Goal: Information Seeking & Learning: Learn about a topic

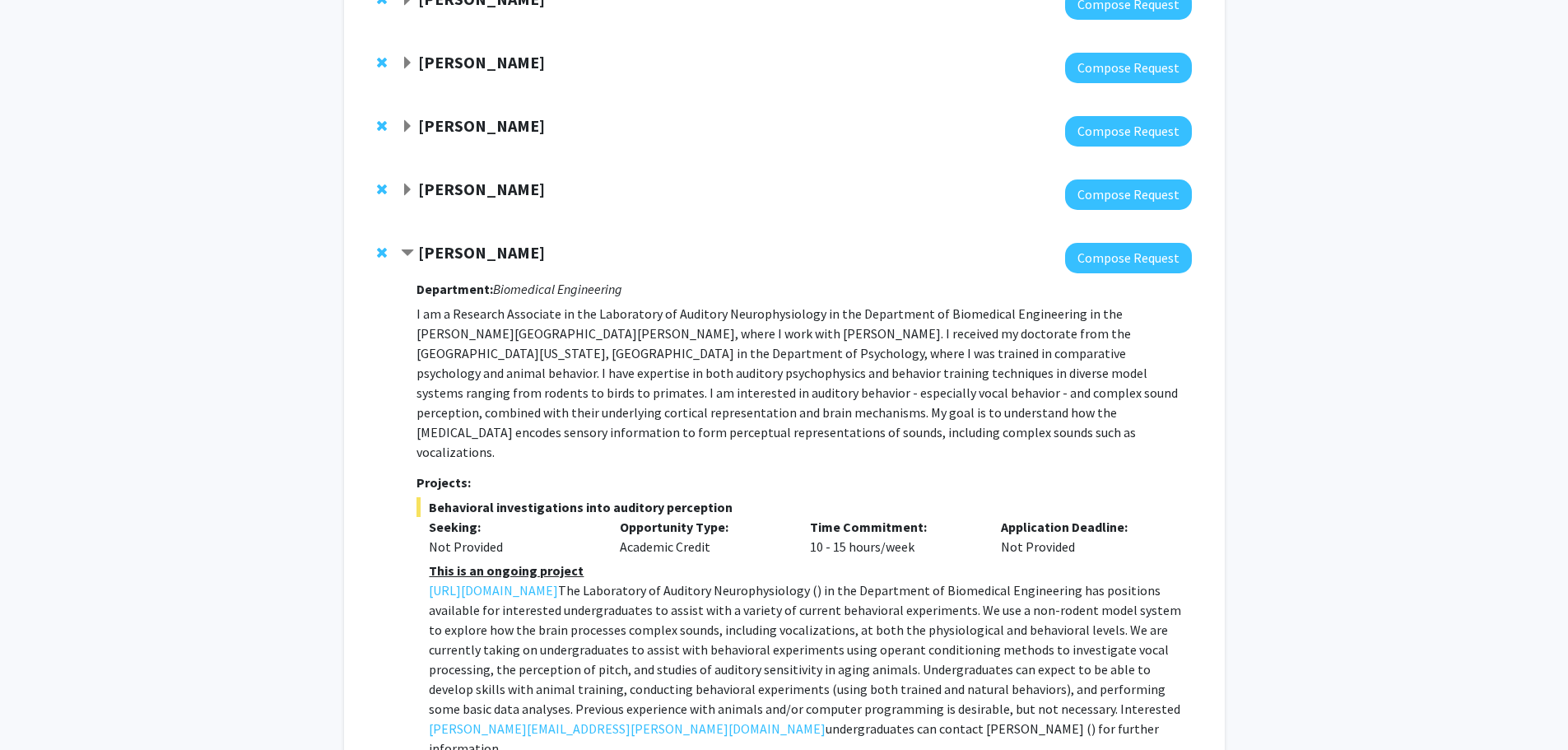
scroll to position [935, 0]
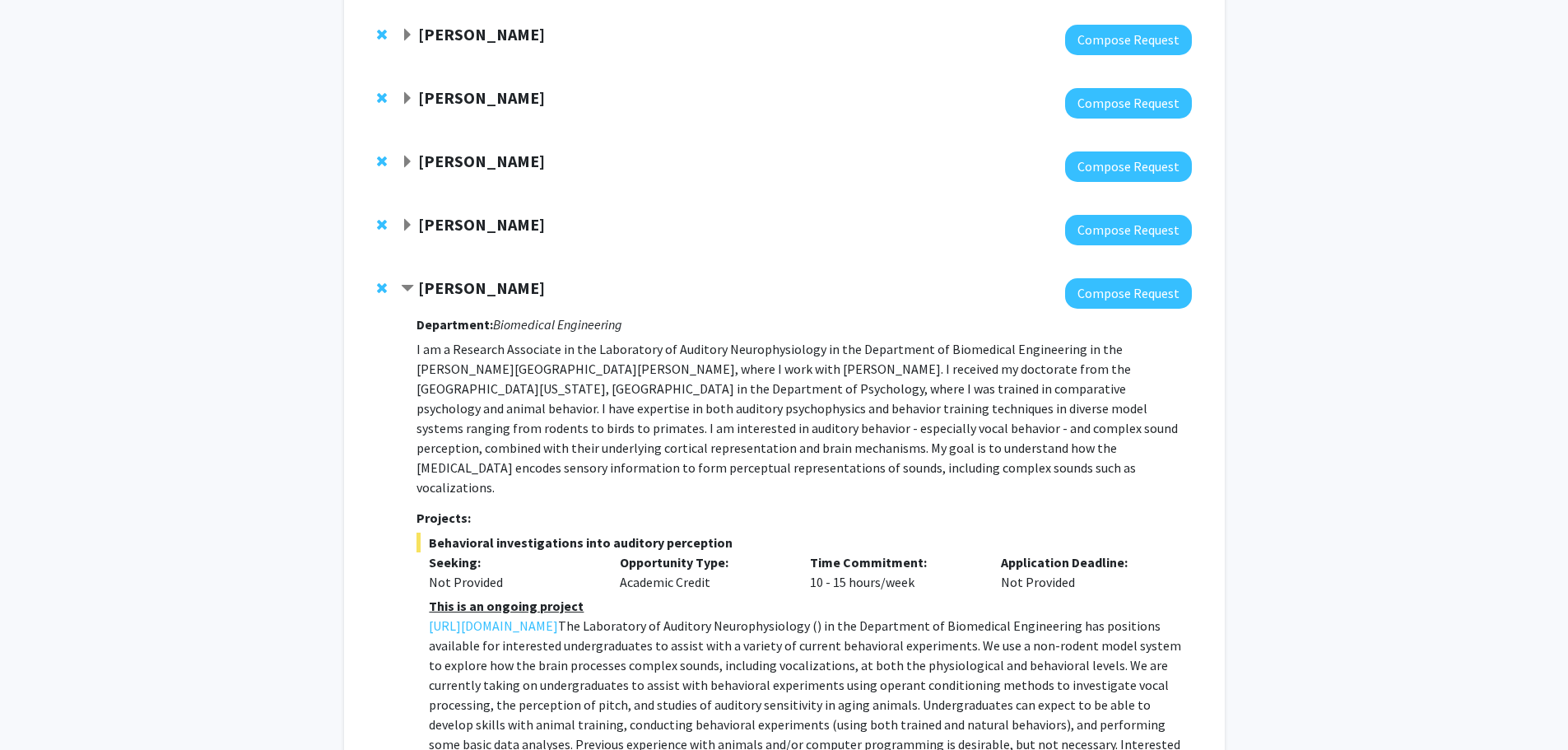
click at [536, 223] on div "[PERSON_NAME]" at bounding box center [579, 225] width 356 height 21
click at [428, 227] on strong "[PERSON_NAME]" at bounding box center [482, 224] width 127 height 21
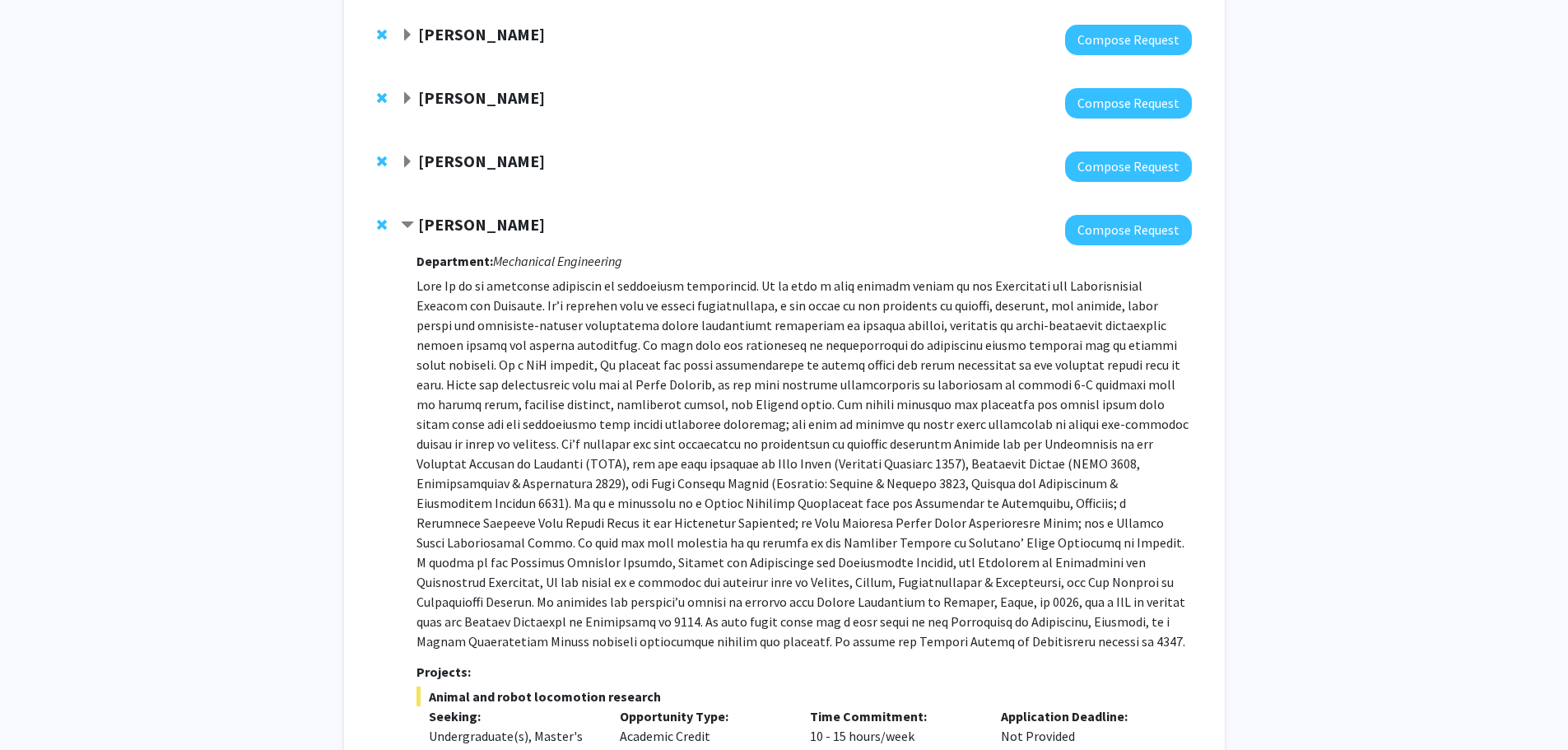
scroll to position [1044, 0]
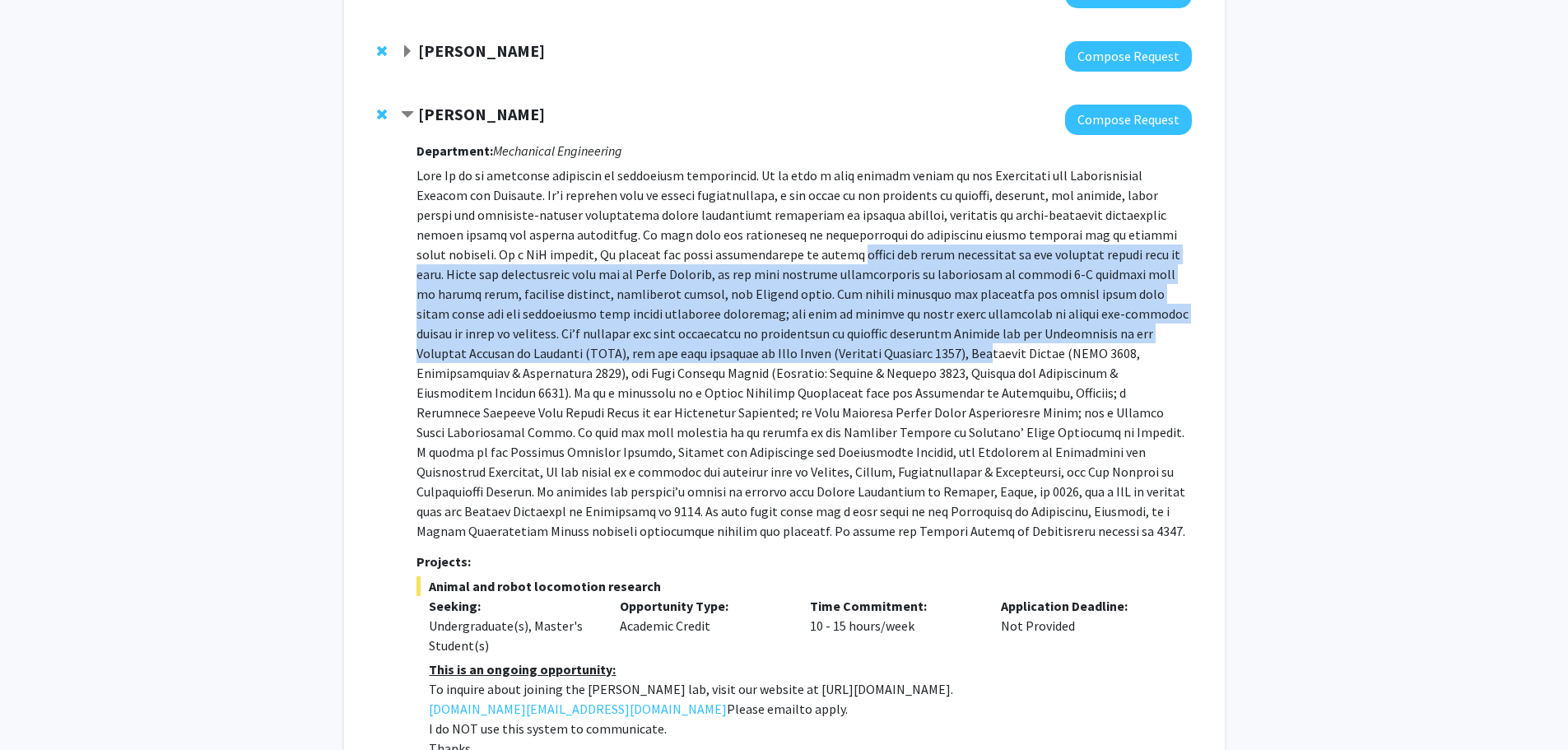
drag, startPoint x: 702, startPoint y: 260, endPoint x: 738, endPoint y: 346, distance: 93.2
click at [738, 346] on p at bounding box center [804, 353] width 775 height 375
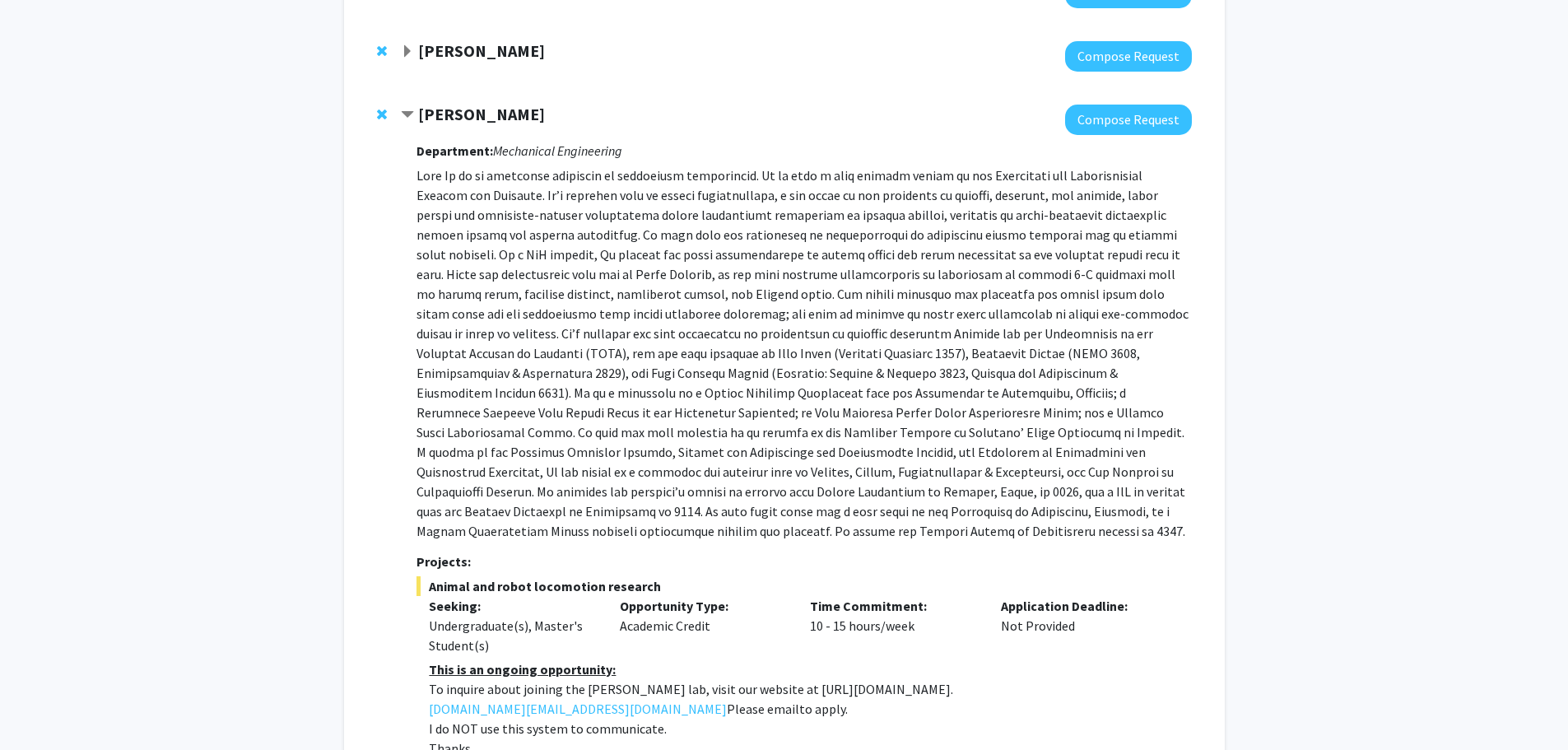
click at [419, 47] on strong "[PERSON_NAME]" at bounding box center [482, 51] width 127 height 21
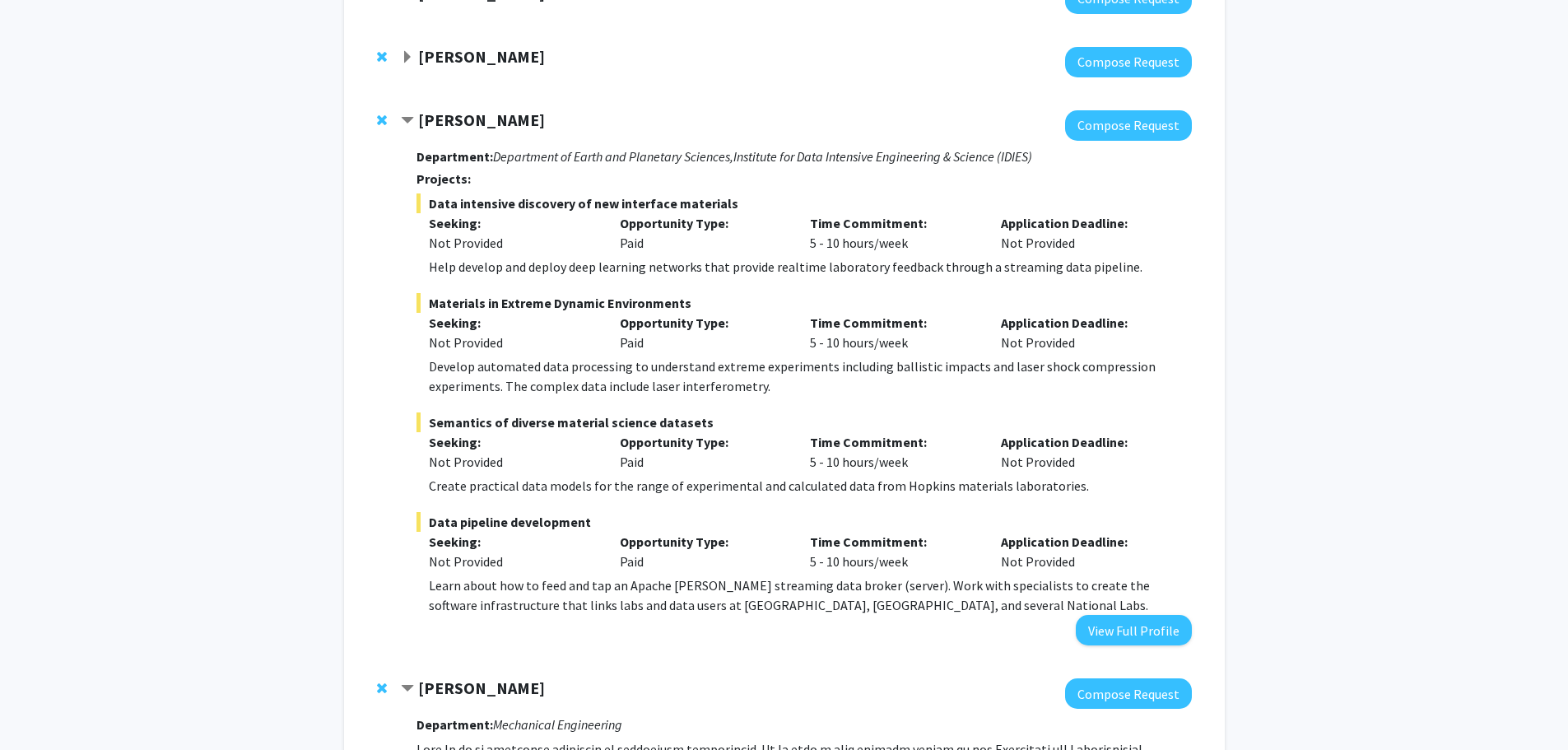
scroll to position [935, 0]
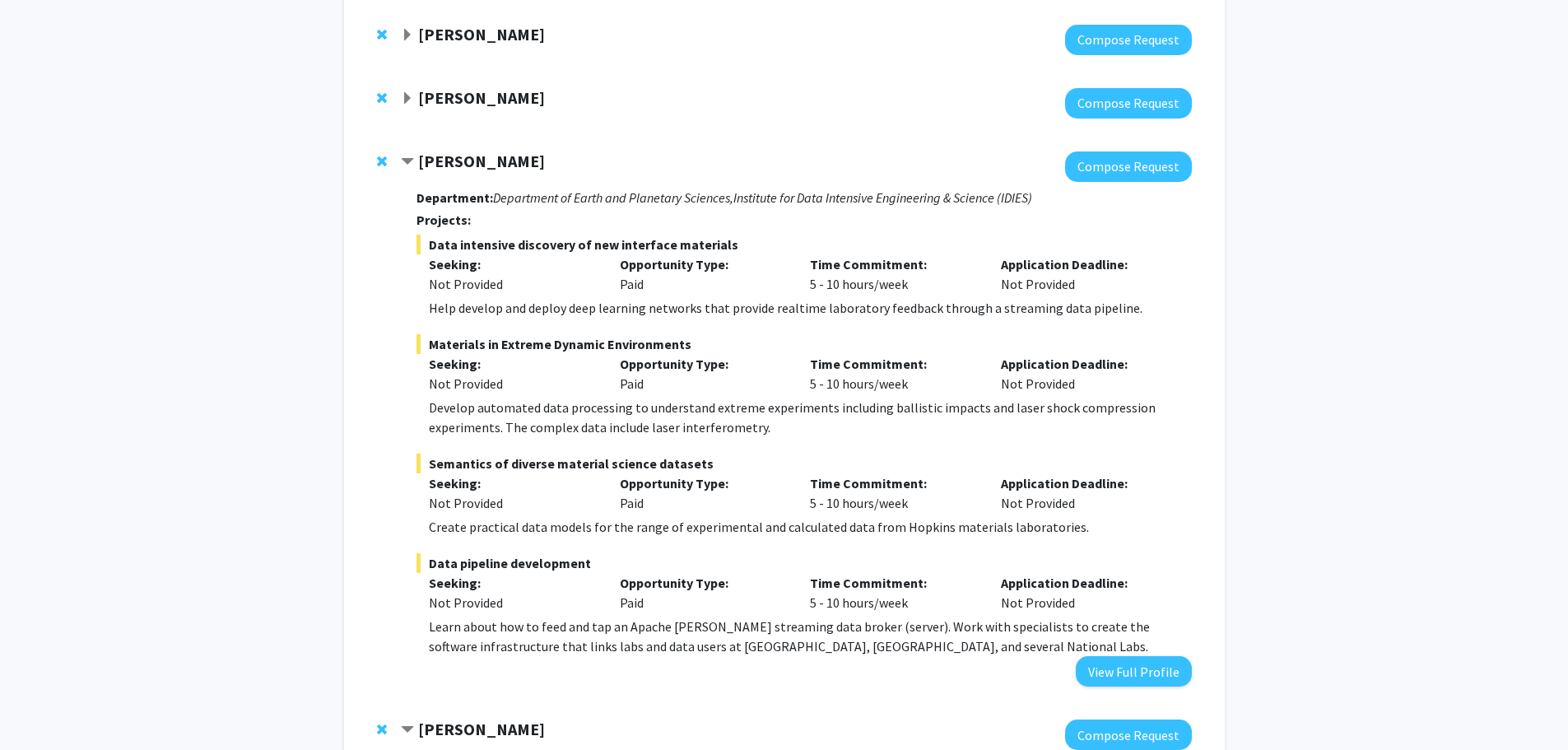
click at [414, 101] on span "Expand Robert Stevens Bookmark" at bounding box center [407, 98] width 13 height 13
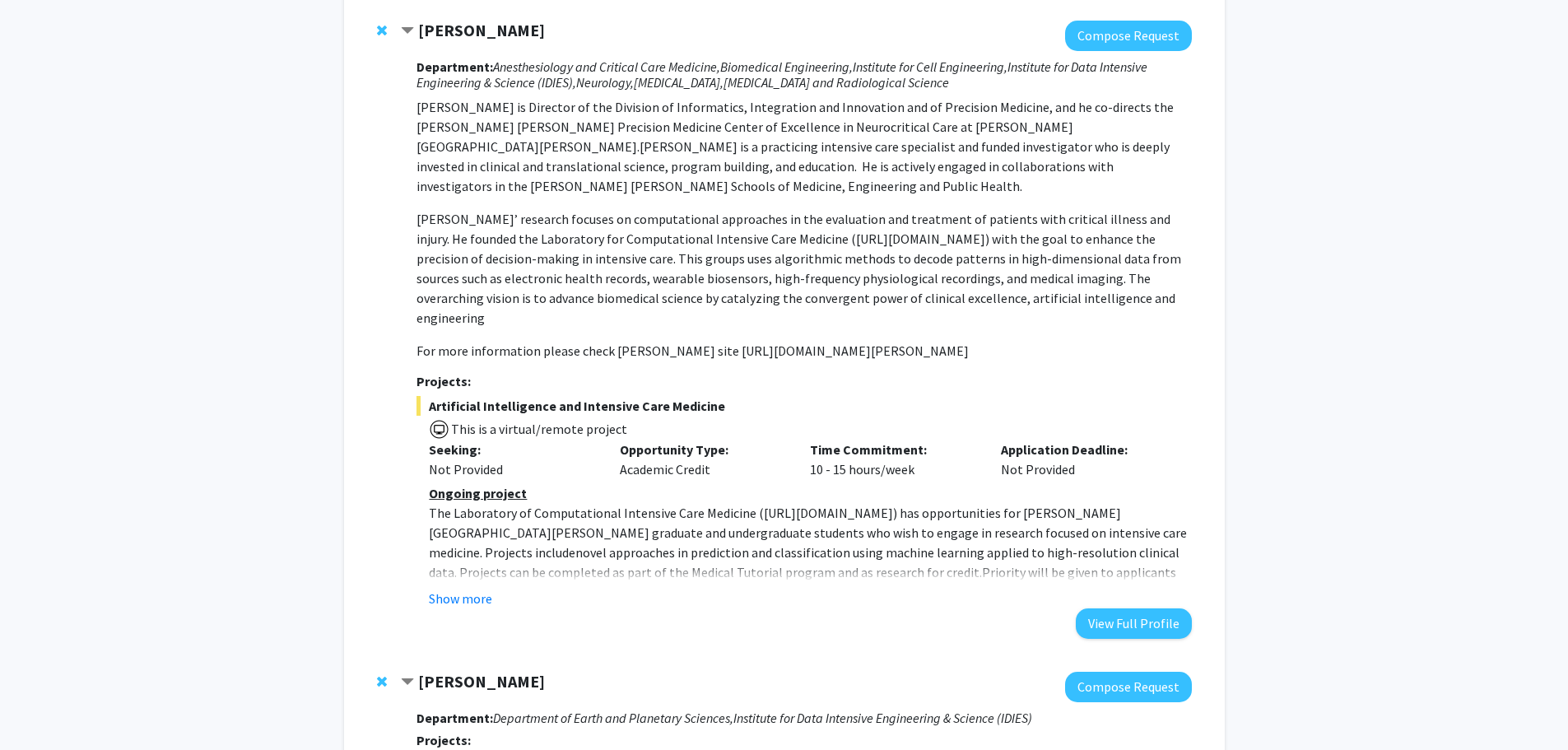
scroll to position [1044, 0]
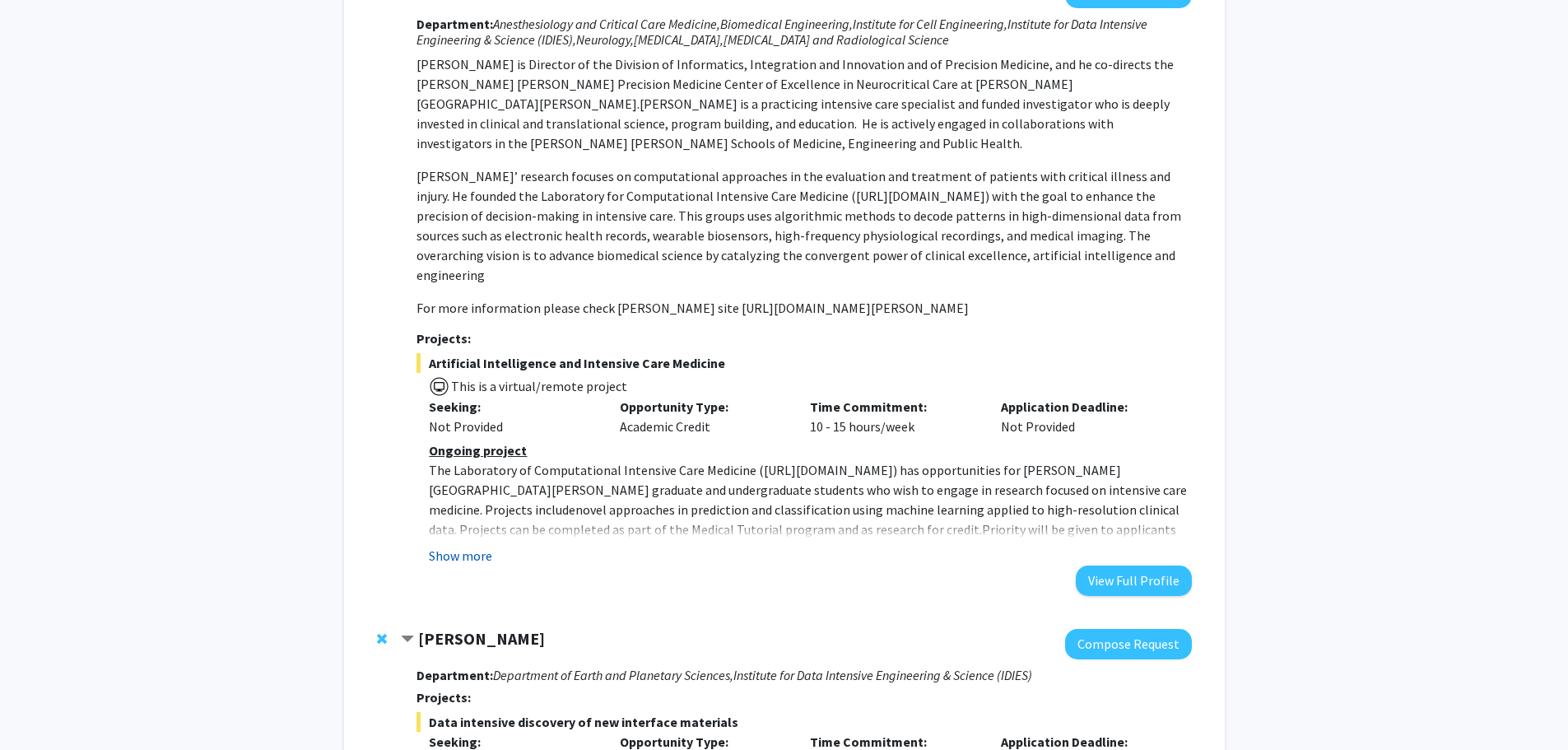
click at [466, 545] on button "Show more" at bounding box center [460, 555] width 63 height 20
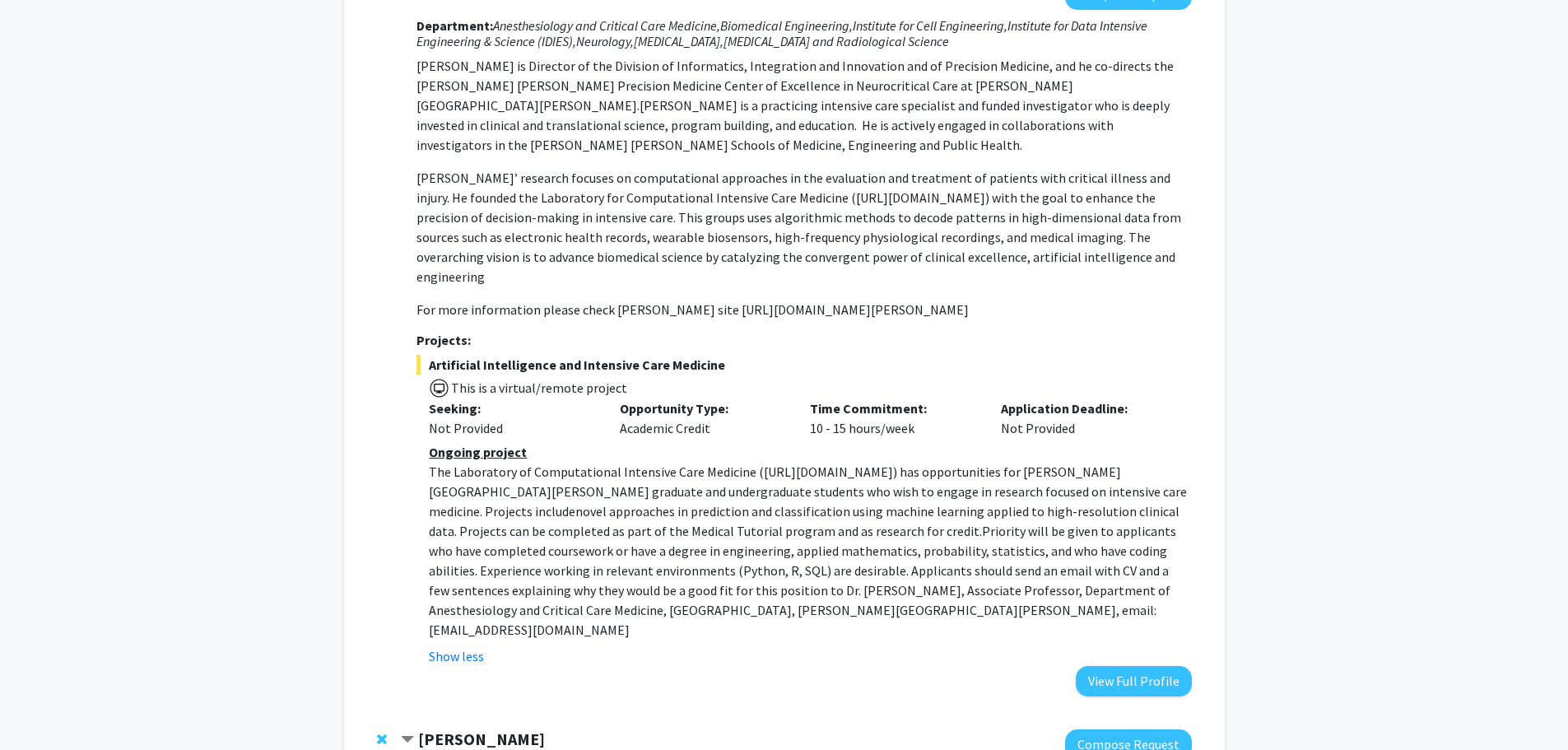
scroll to position [935, 0]
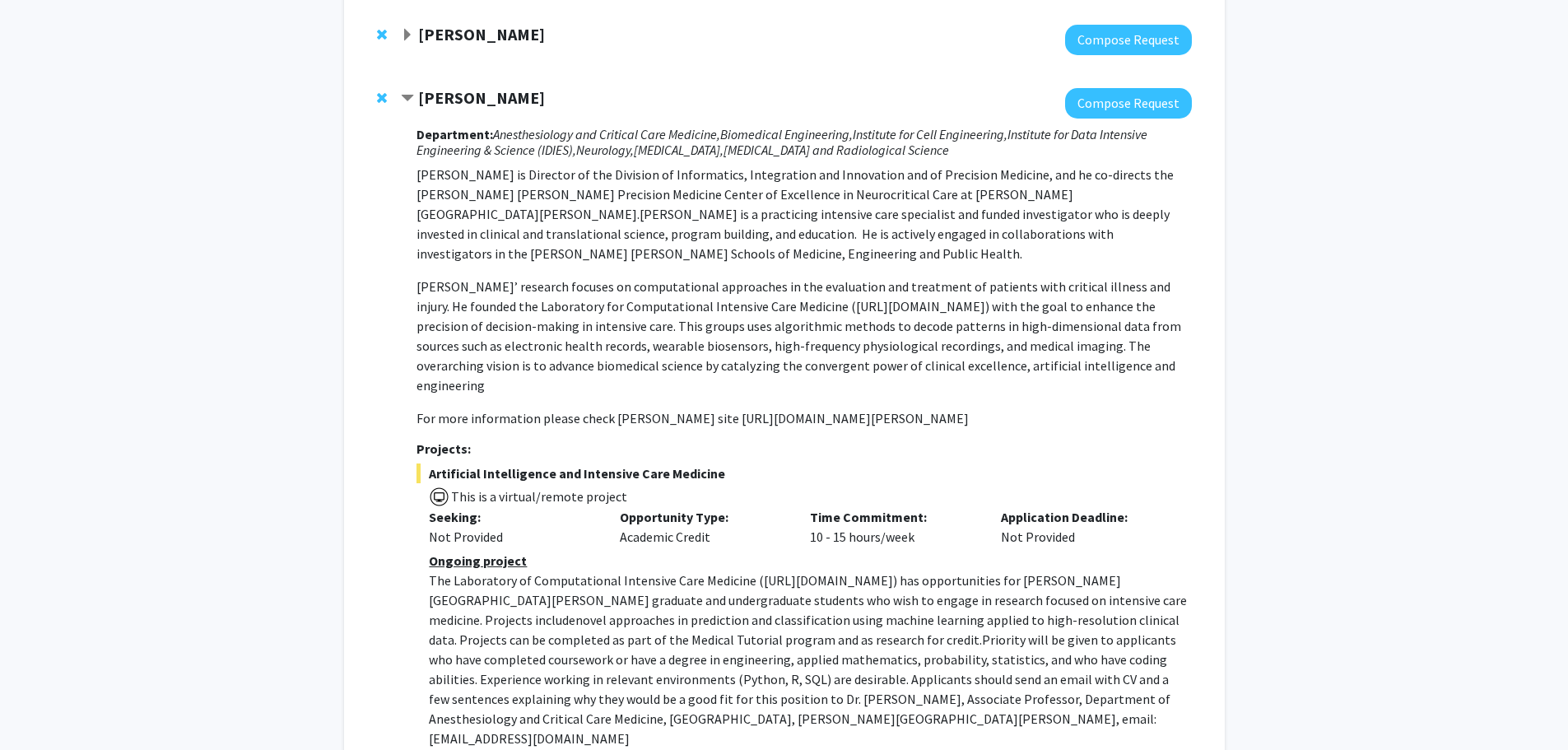
drag, startPoint x: 419, startPoint y: 97, endPoint x: 551, endPoint y: 100, distance: 132.0
click at [551, 100] on div "[PERSON_NAME]" at bounding box center [579, 98] width 356 height 21
copy strong "[PERSON_NAME]"
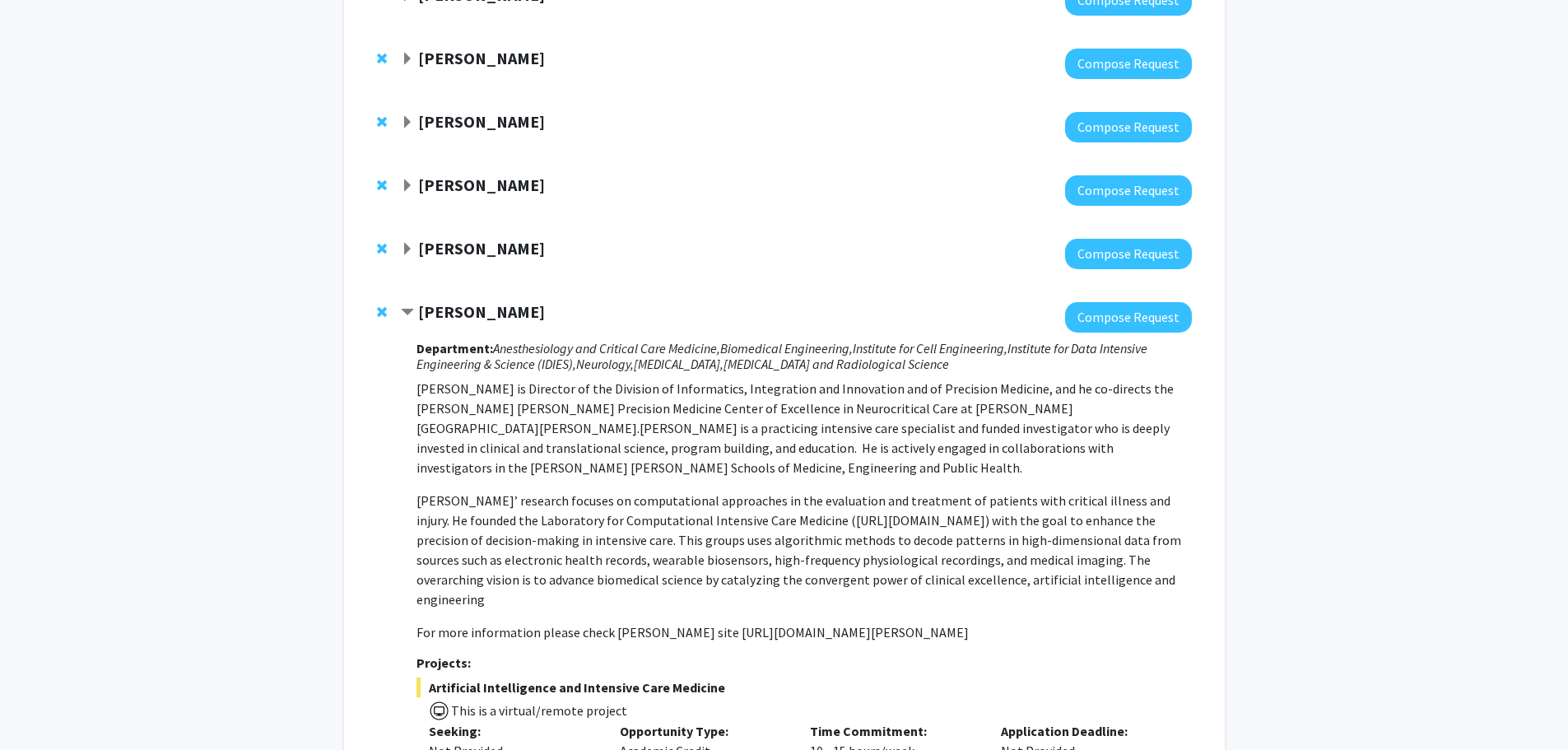
scroll to position [715, 0]
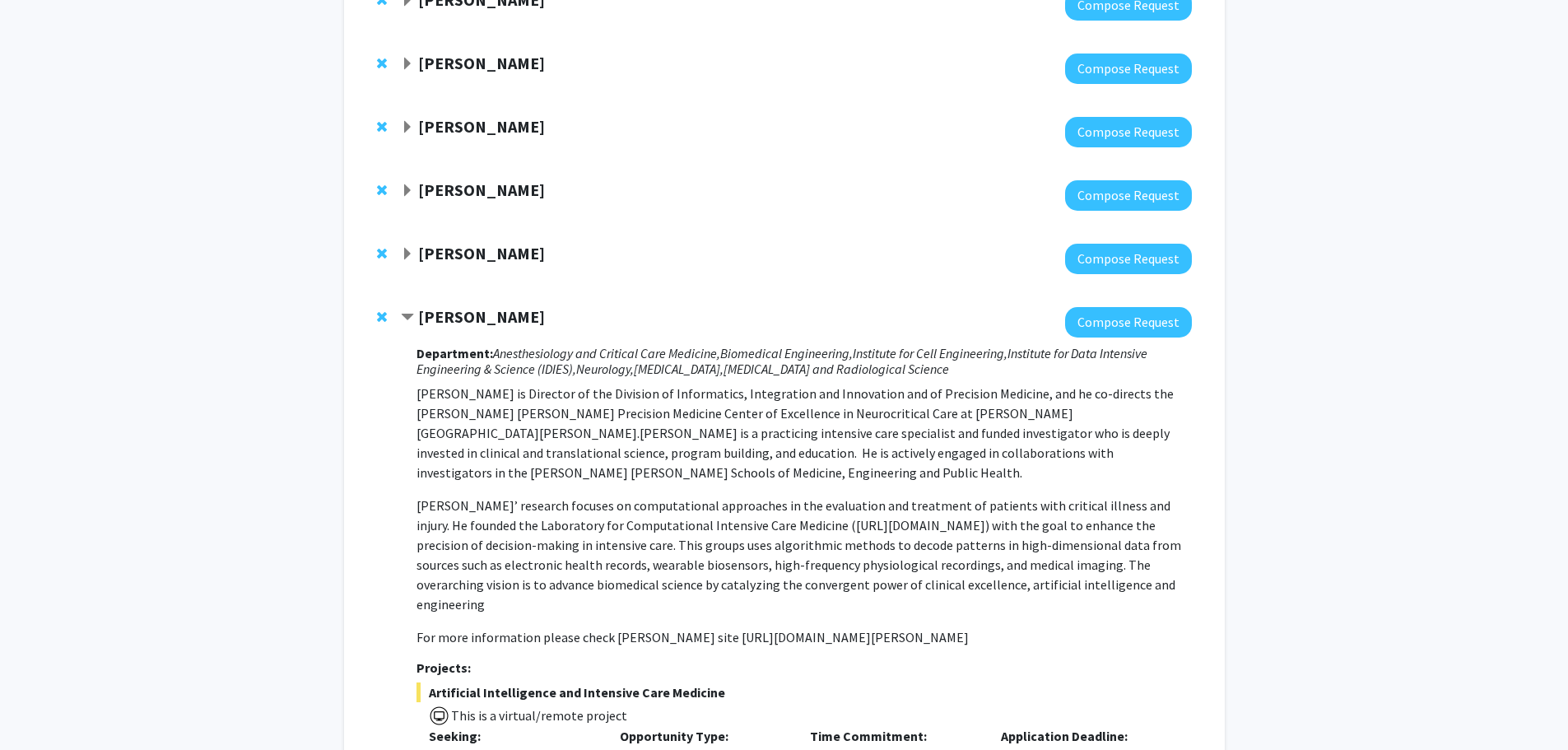
click at [414, 255] on span "Expand Karen Fleming Bookmark" at bounding box center [407, 254] width 13 height 13
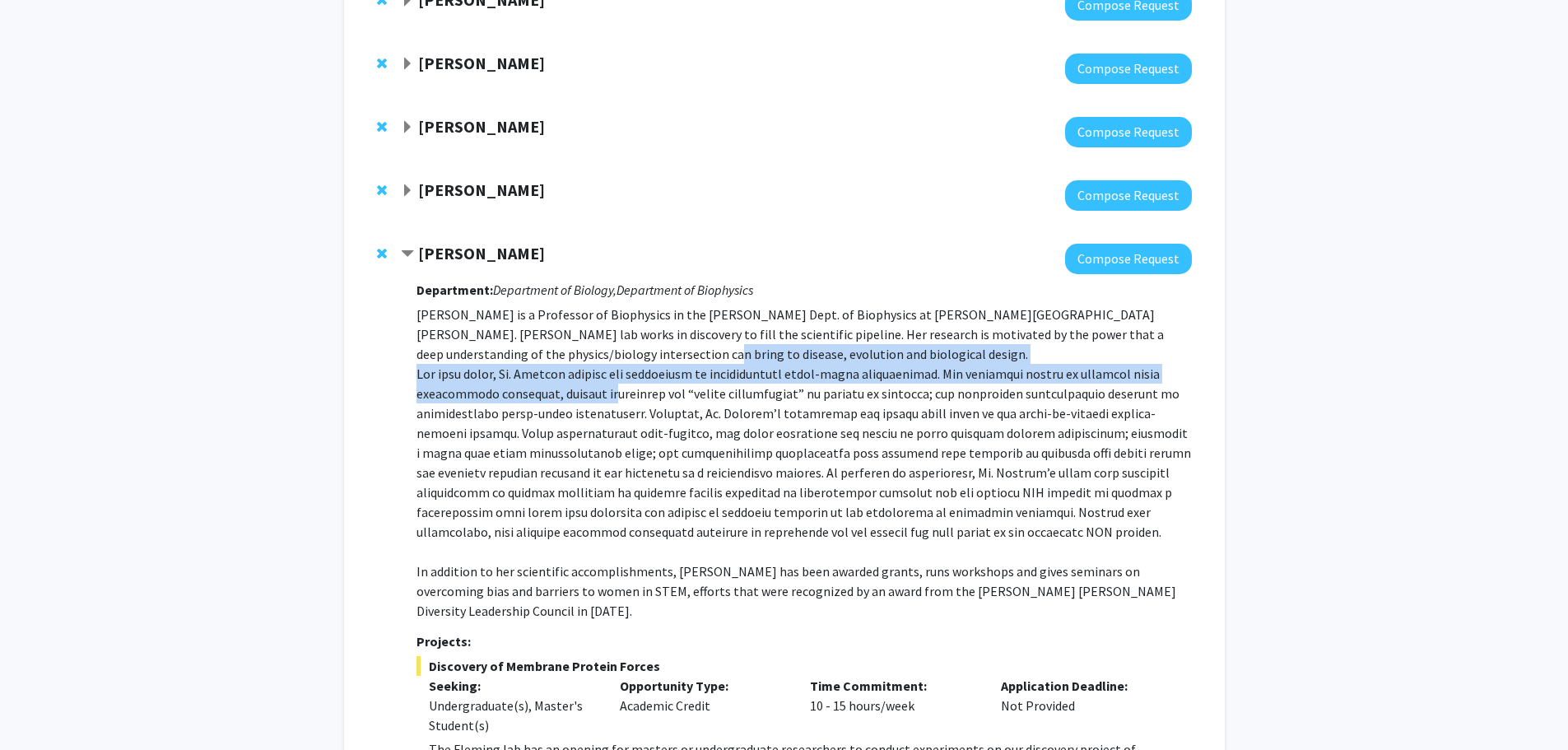
drag, startPoint x: 544, startPoint y: 354, endPoint x: 597, endPoint y: 395, distance: 67.0
click at [597, 395] on p "[PERSON_NAME] is a Professor of Biophysics in the [PERSON_NAME] Dept. of Biophy…" at bounding box center [804, 463] width 775 height 316
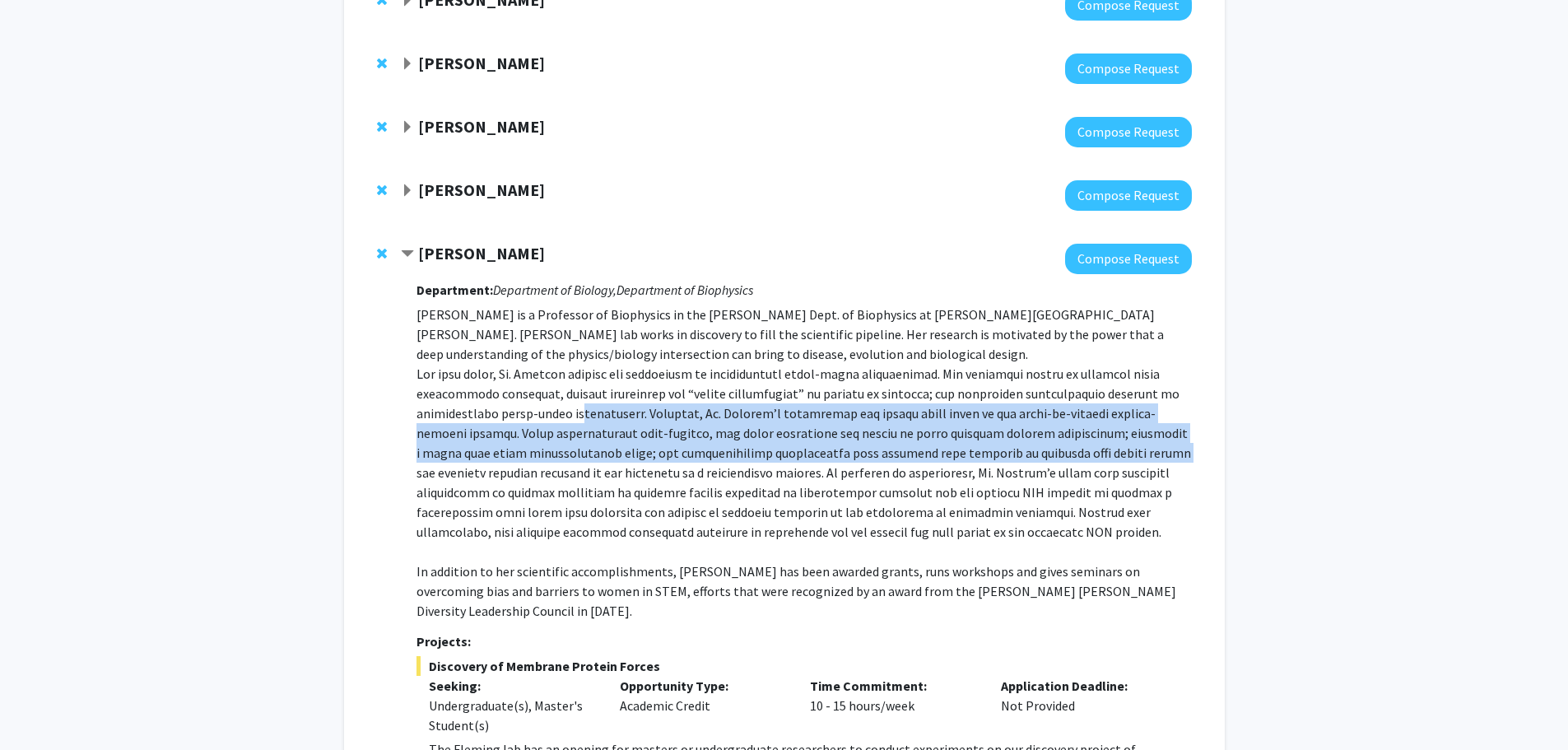
drag, startPoint x: 576, startPoint y: 419, endPoint x: 1096, endPoint y: 451, distance: 521.0
click at [1096, 451] on p "[PERSON_NAME] is a Professor of Biophysics in the [PERSON_NAME] Dept. of Biophy…" at bounding box center [804, 463] width 775 height 316
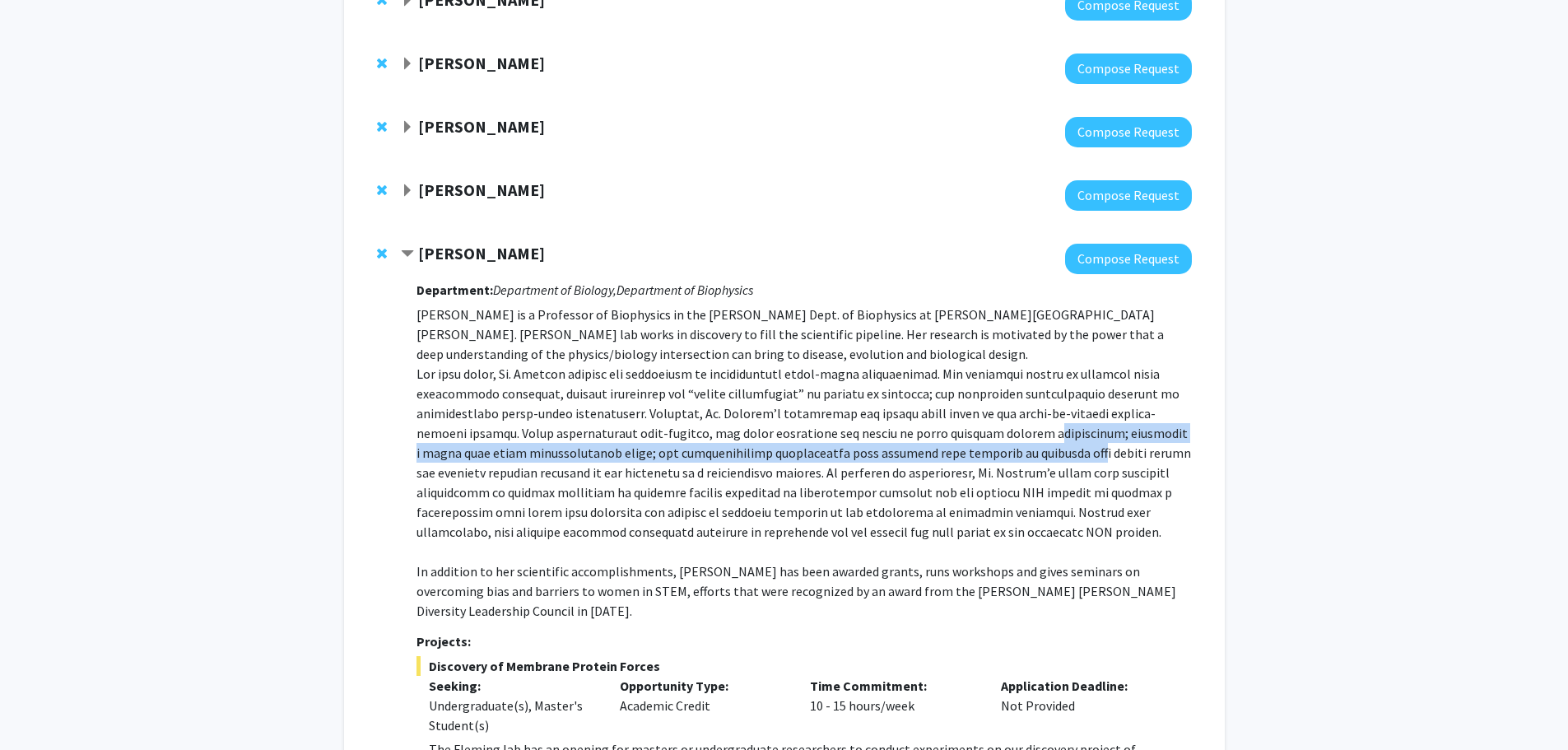
drag, startPoint x: 1020, startPoint y: 434, endPoint x: 1012, endPoint y: 457, distance: 24.4
click at [1012, 457] on p "[PERSON_NAME] is a Professor of Biophysics in the [PERSON_NAME] Dept. of Biophy…" at bounding box center [804, 463] width 775 height 316
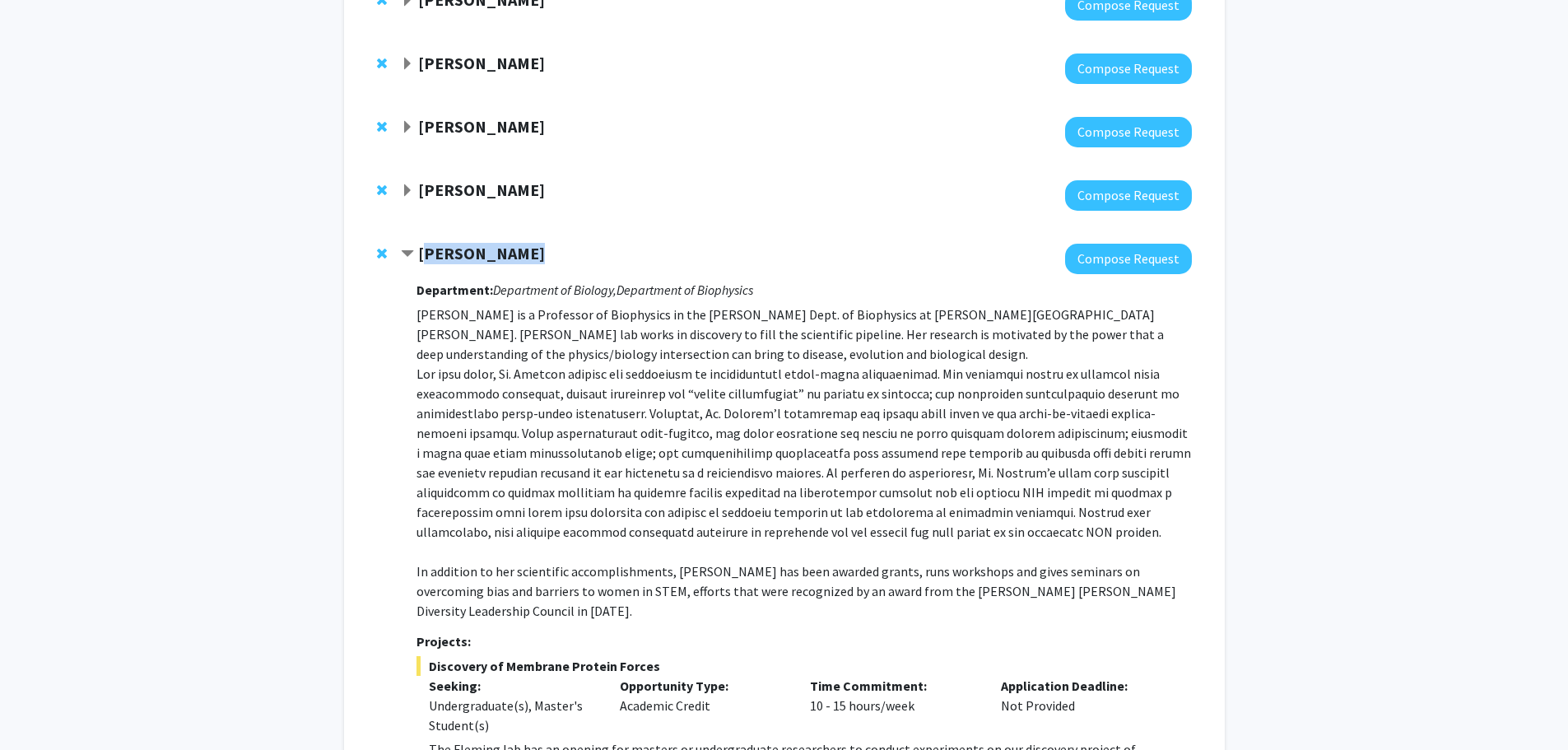
drag, startPoint x: 424, startPoint y: 253, endPoint x: 548, endPoint y: 253, distance: 124.0
click at [548, 253] on div "[PERSON_NAME]" at bounding box center [579, 254] width 356 height 21
drag, startPoint x: 548, startPoint y: 253, endPoint x: 531, endPoint y: 255, distance: 17.1
click at [531, 255] on div "[PERSON_NAME]" at bounding box center [579, 254] width 356 height 21
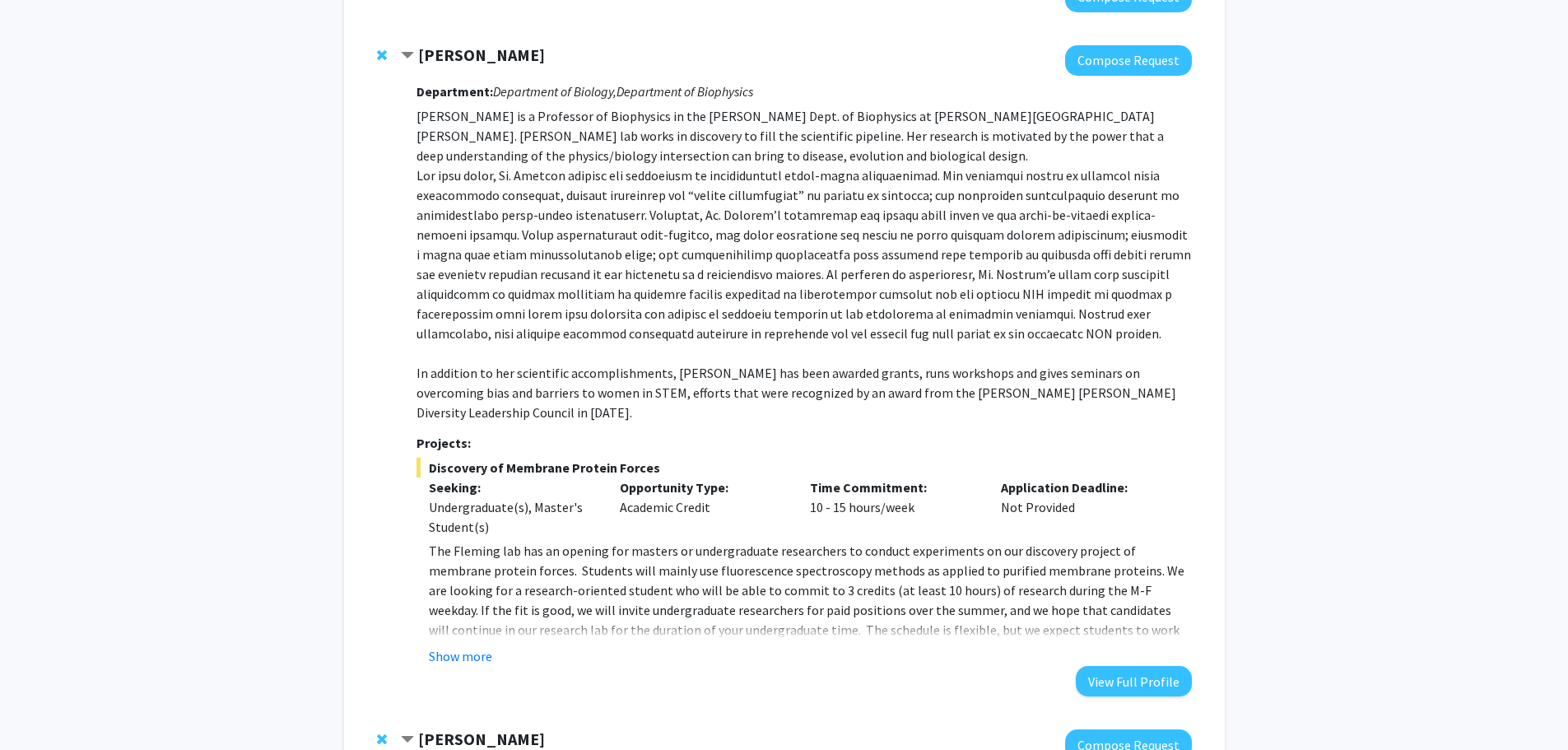
scroll to position [935, 0]
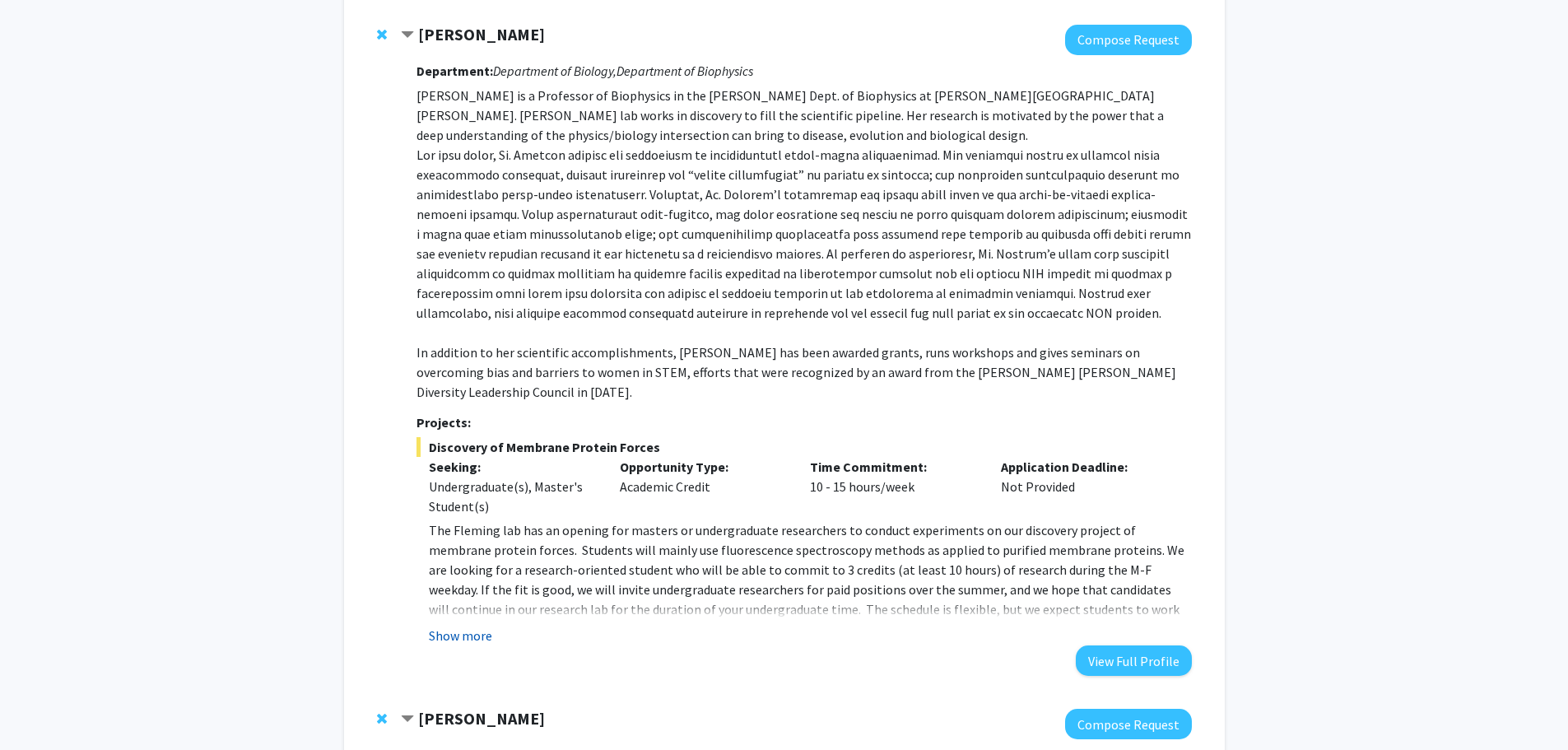
click at [461, 626] on button "Show more" at bounding box center [460, 635] width 63 height 20
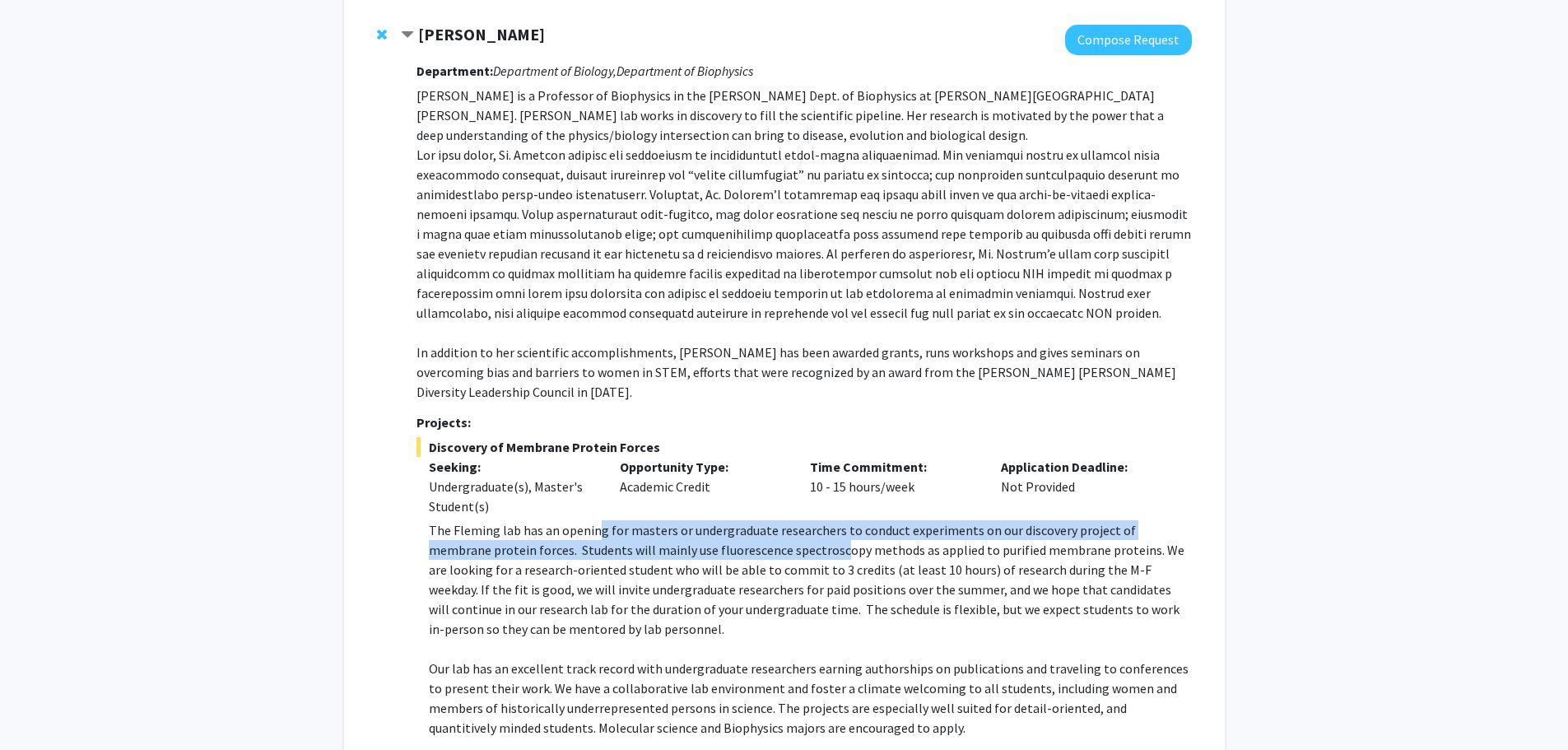
drag, startPoint x: 595, startPoint y: 512, endPoint x: 776, endPoint y: 538, distance: 182.9
click at [776, 538] on p "The Fleming lab has an opening for masters or undergraduate researchers to cond…" at bounding box center [809, 579] width 762 height 118
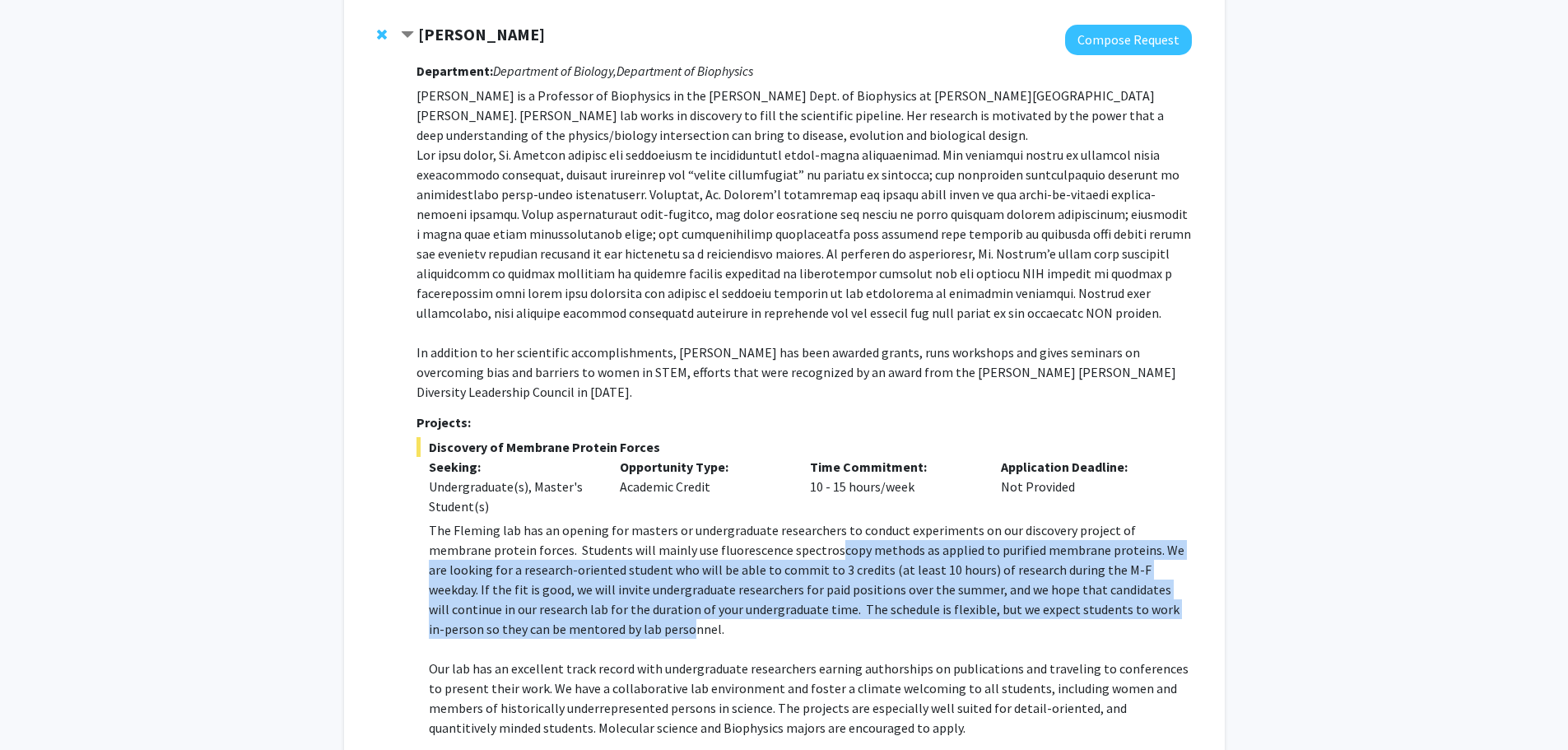
drag, startPoint x: 770, startPoint y: 533, endPoint x: 482, endPoint y: 614, distance: 299.2
click at [482, 614] on p "The Fleming lab has an opening for masters or undergraduate researchers to cond…" at bounding box center [809, 579] width 762 height 118
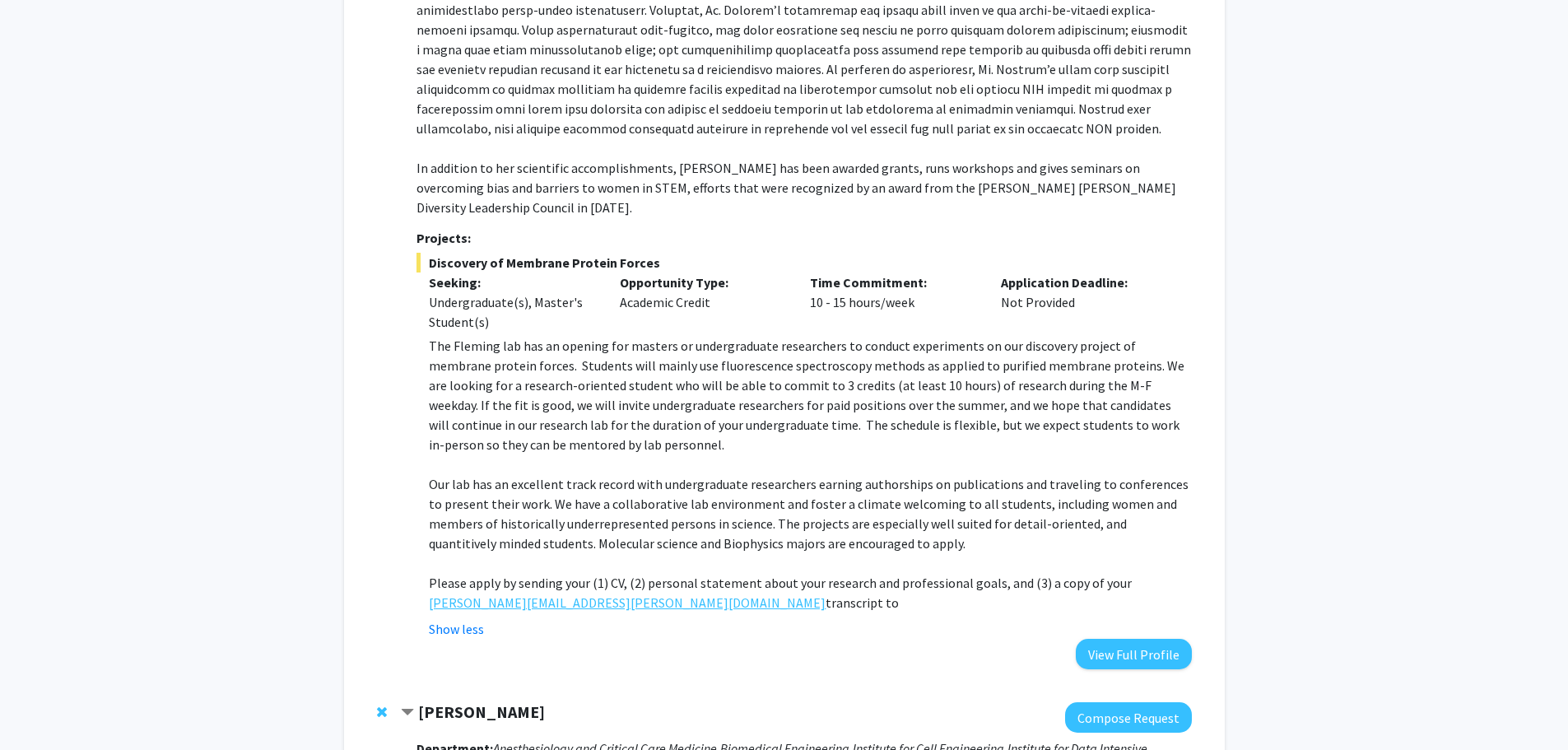
scroll to position [1154, 0]
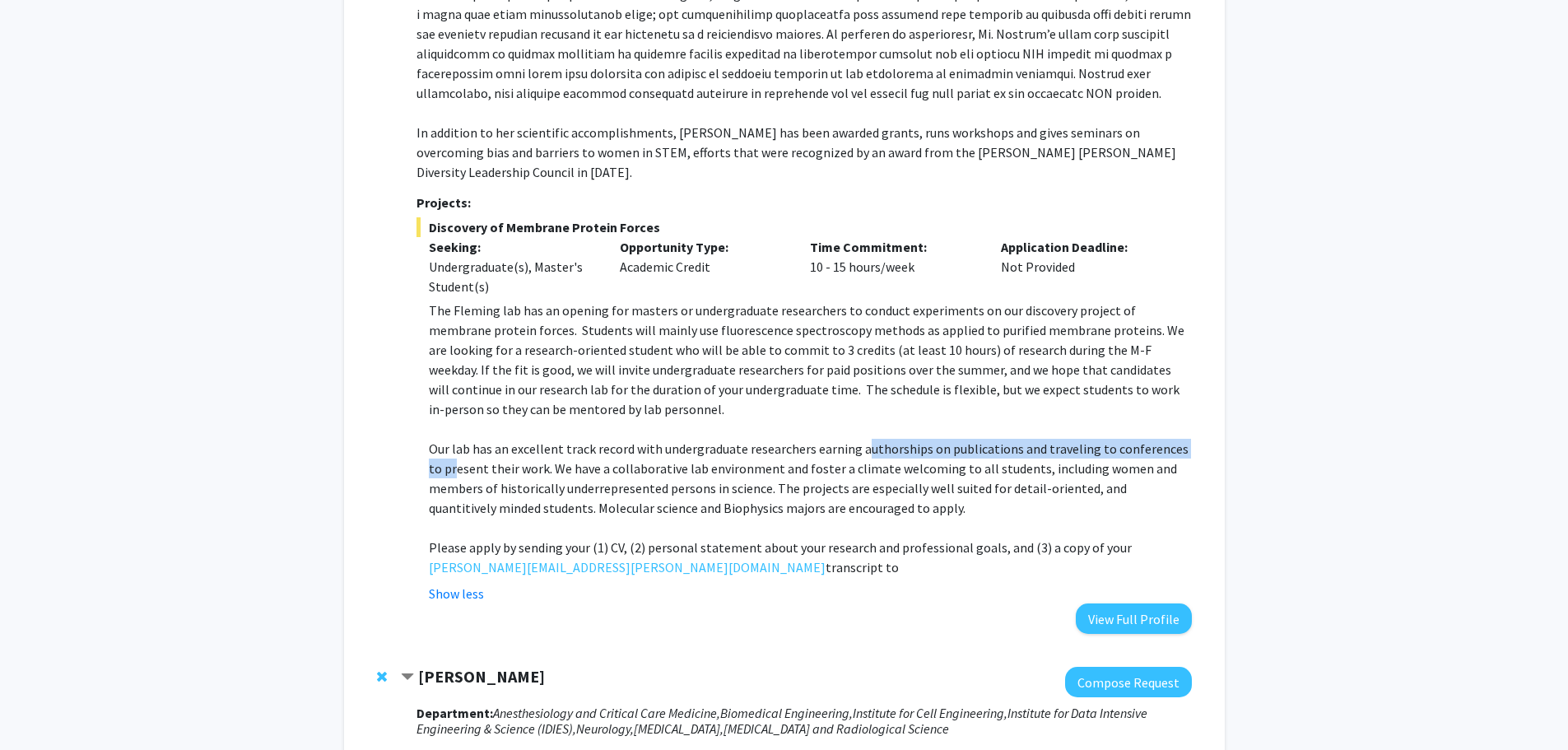
drag, startPoint x: 444, startPoint y: 440, endPoint x: 859, endPoint y: 433, distance: 415.1
click at [859, 438] on p "Our lab has an excellent track record with undergraduate researchers earning au…" at bounding box center [809, 478] width 762 height 79
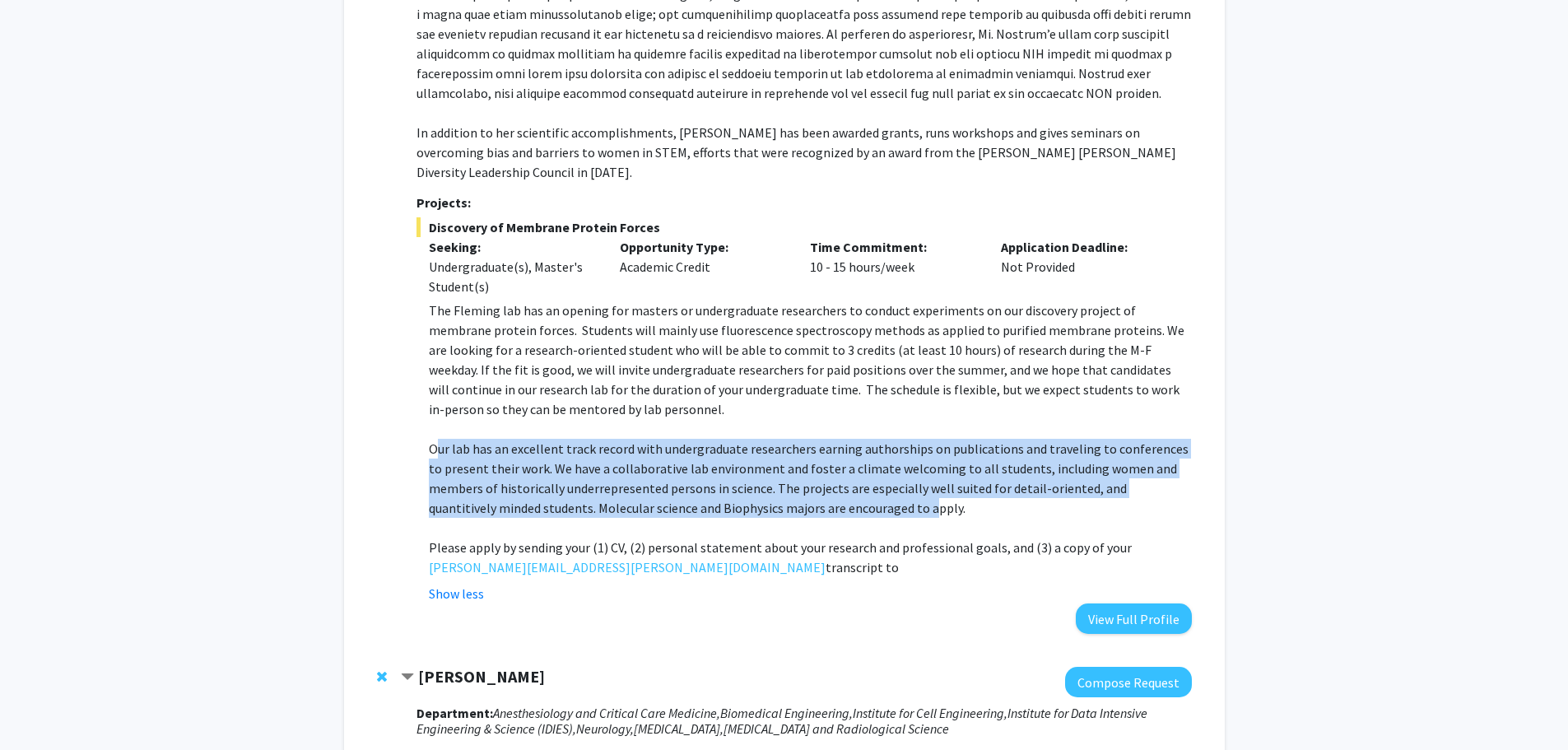
drag, startPoint x: 438, startPoint y: 431, endPoint x: 865, endPoint y: 481, distance: 429.9
click at [865, 481] on p "Our lab has an excellent track record with undergraduate researchers earning au…" at bounding box center [809, 478] width 762 height 79
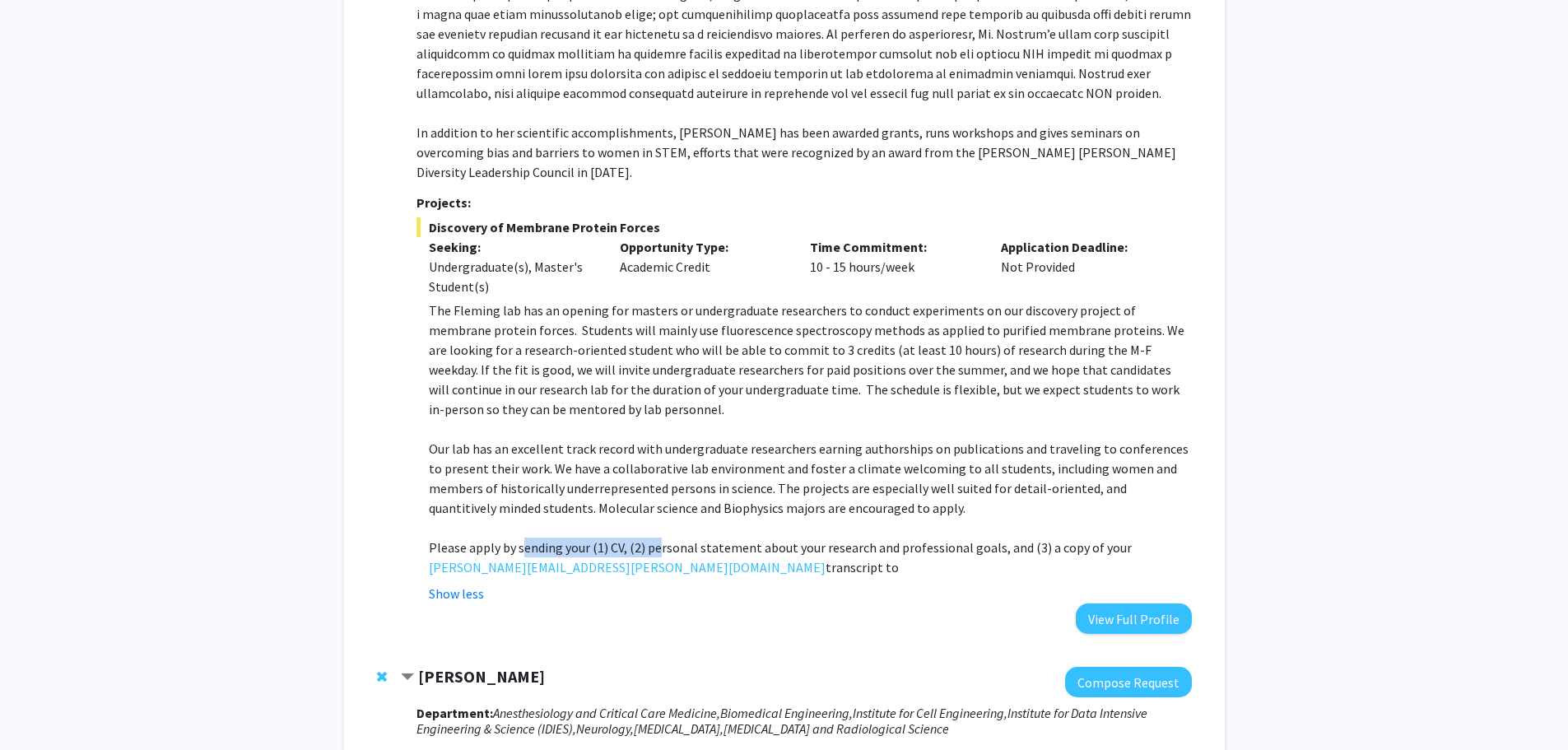
drag, startPoint x: 522, startPoint y: 523, endPoint x: 656, endPoint y: 523, distance: 134.0
click at [656, 538] on p "Please apply by sending your (1) CV, (2) personal statement about your research…" at bounding box center [809, 558] width 762 height 40
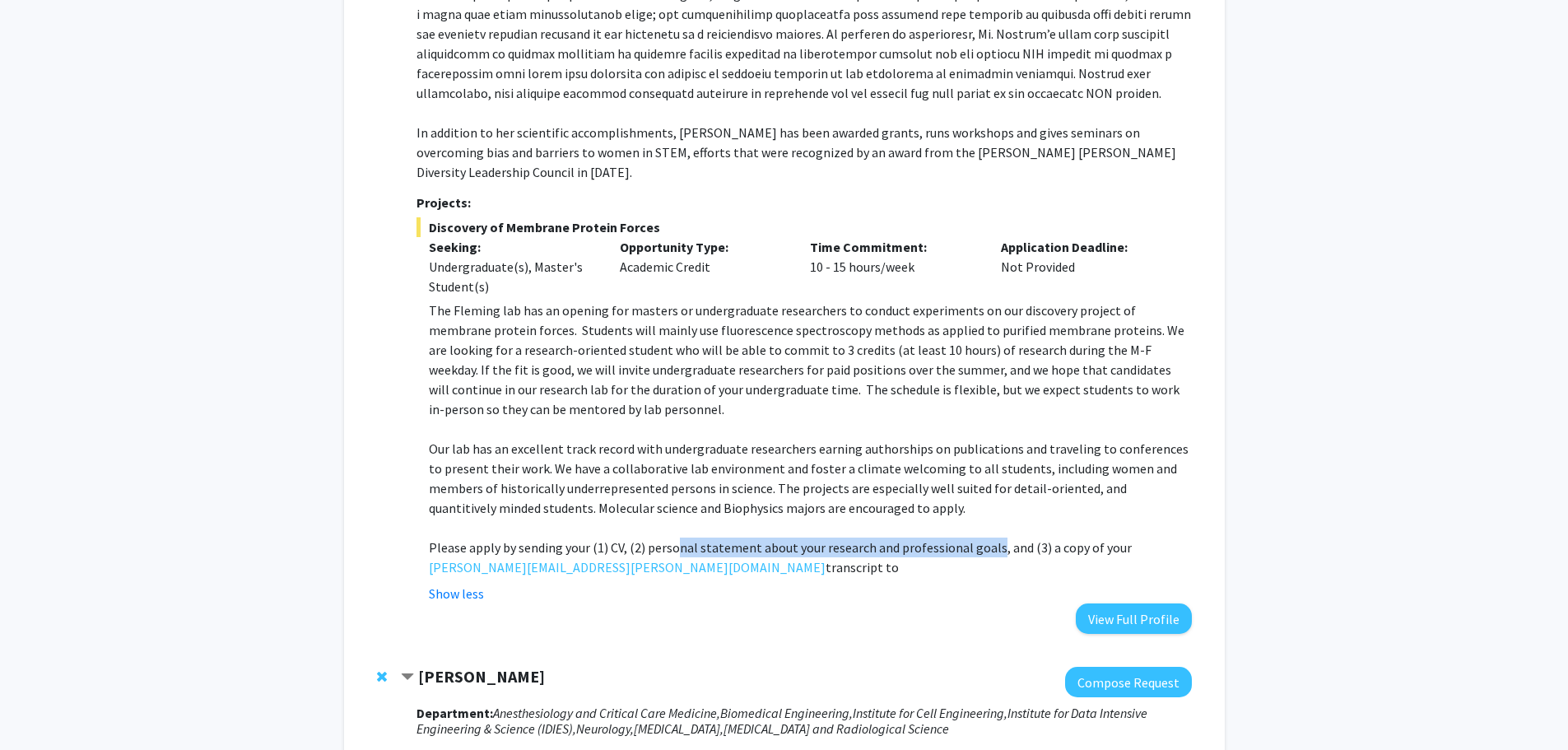
drag, startPoint x: 679, startPoint y: 530, endPoint x: 988, endPoint y: 521, distance: 309.1
click at [988, 538] on p "Please apply by sending your (1) CV, (2) personal statement about your research…" at bounding box center [809, 558] width 762 height 40
click at [677, 518] on p at bounding box center [809, 527] width 762 height 20
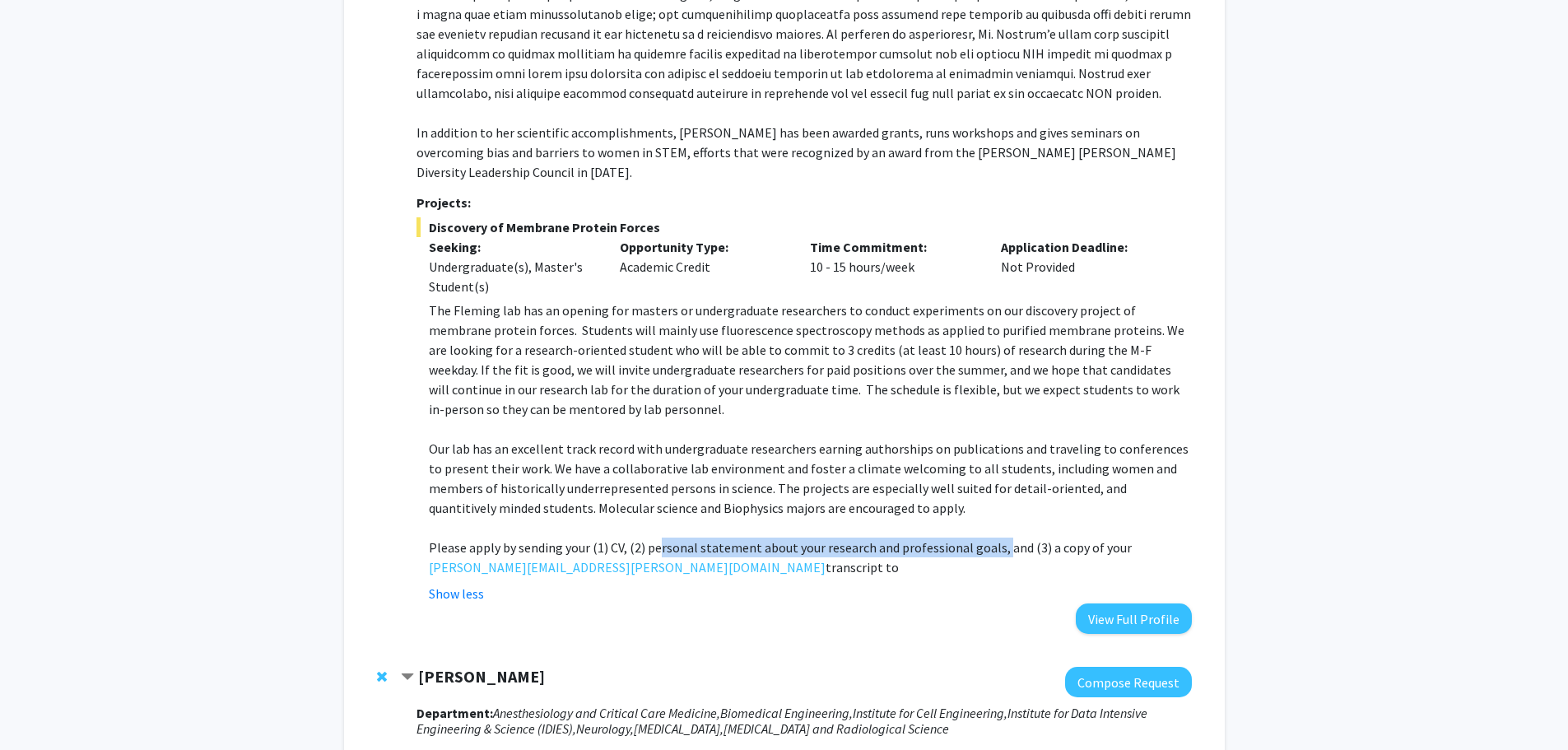
drag, startPoint x: 656, startPoint y: 533, endPoint x: 996, endPoint y: 525, distance: 340.1
click at [996, 538] on p "Please apply by sending your (1) CV, (2) personal statement about your research…" at bounding box center [809, 558] width 762 height 40
click at [982, 538] on p "Please apply by sending your (1) CV, (2) personal statement about your research…" at bounding box center [809, 558] width 762 height 40
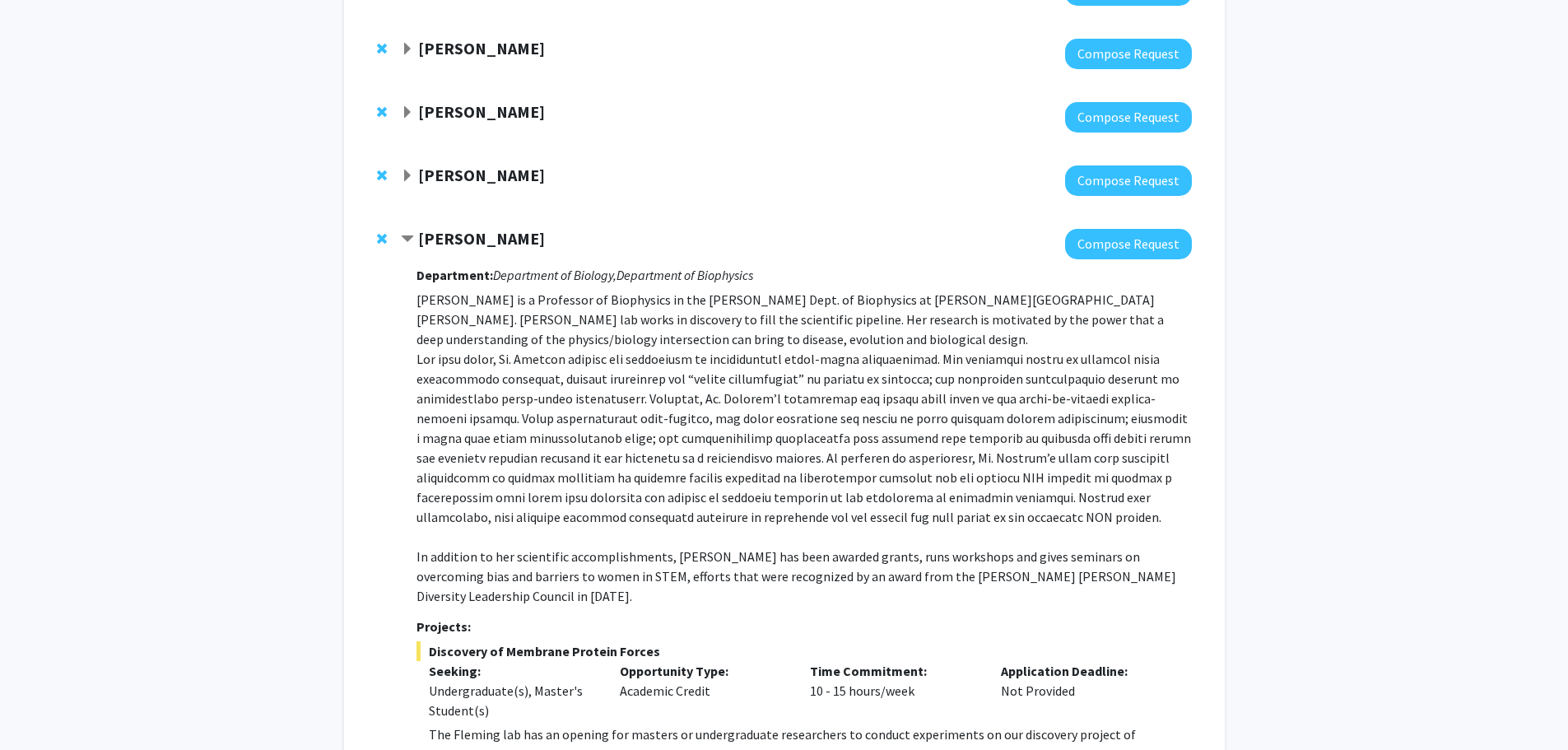
scroll to position [605, 0]
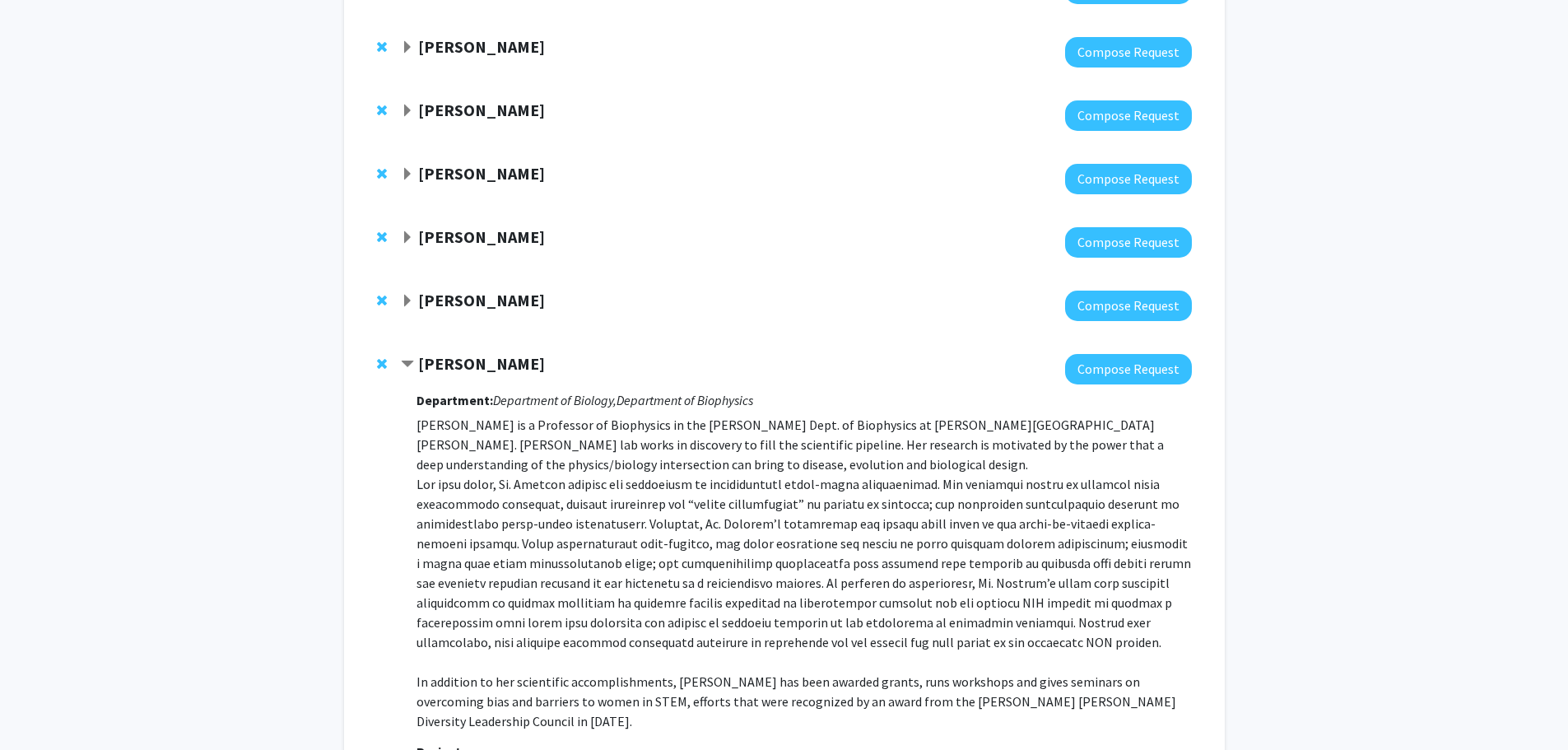
click at [405, 306] on span "Expand Patrick Cahan Bookmark" at bounding box center [407, 300] width 13 height 13
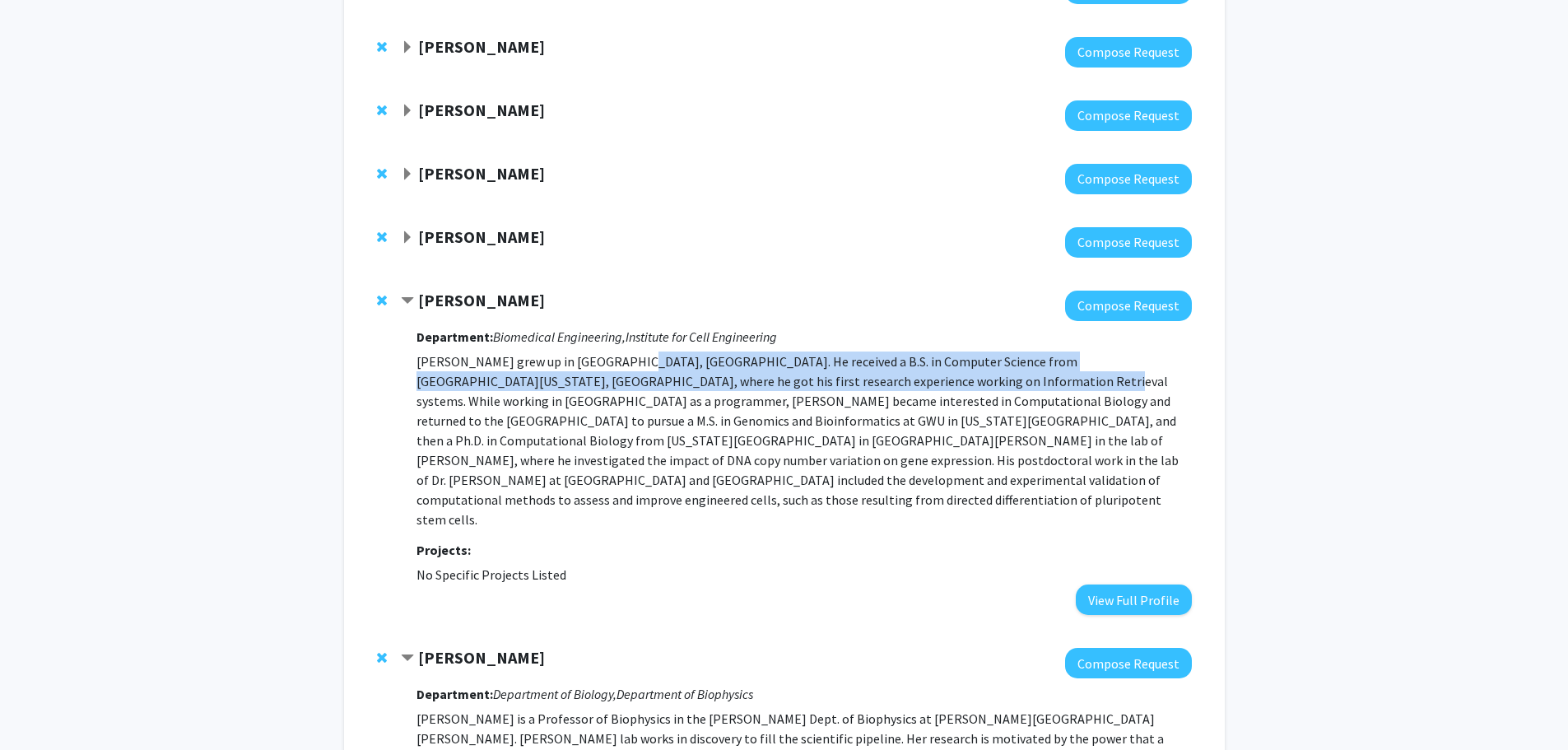
drag, startPoint x: 607, startPoint y: 365, endPoint x: 891, endPoint y: 388, distance: 284.9
click at [891, 388] on p "[PERSON_NAME] grew up in [GEOGRAPHIC_DATA], [GEOGRAPHIC_DATA]. He received a B.…" at bounding box center [804, 440] width 775 height 178
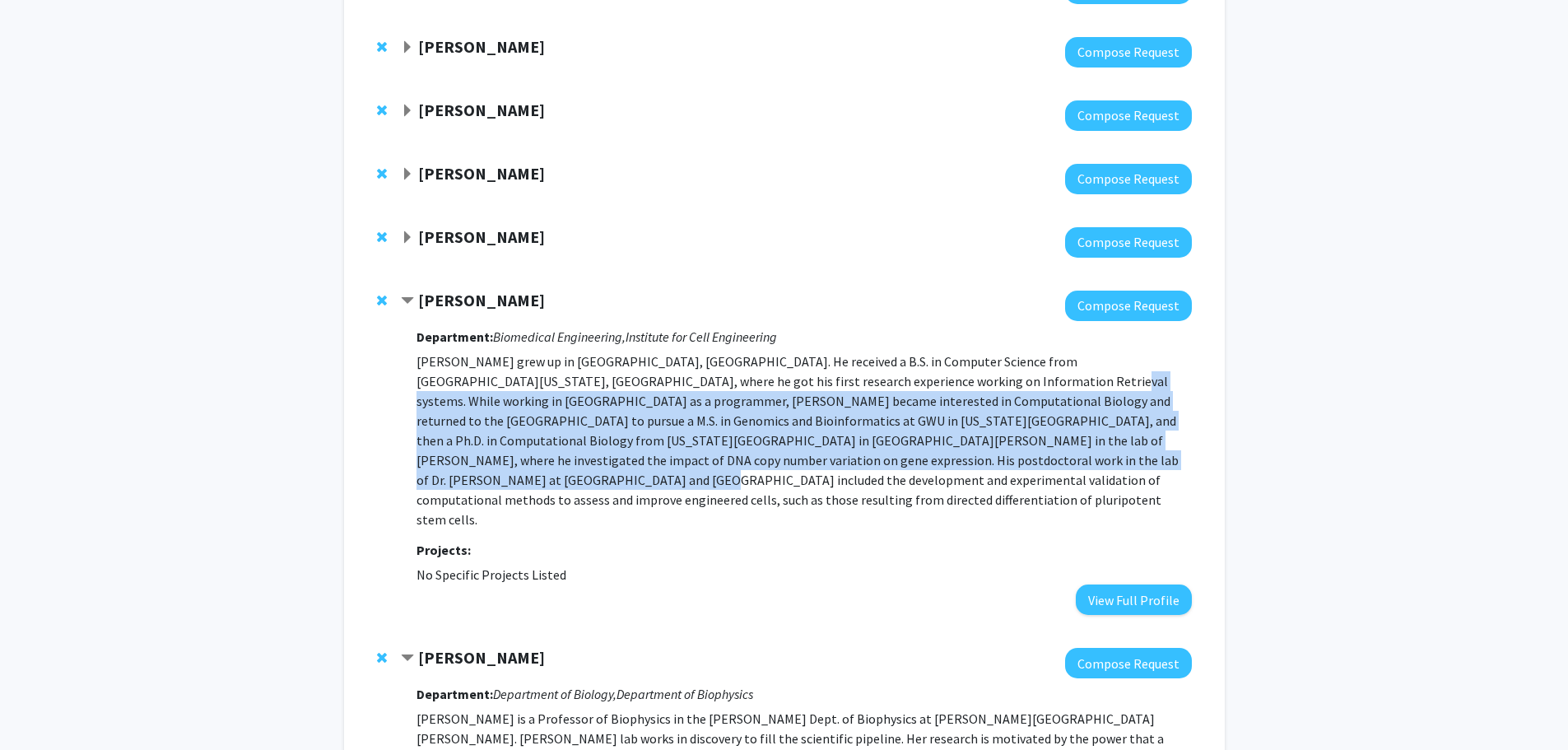
drag, startPoint x: 896, startPoint y: 388, endPoint x: 874, endPoint y: 452, distance: 67.7
click at [874, 452] on p "[PERSON_NAME] grew up in [GEOGRAPHIC_DATA], [GEOGRAPHIC_DATA]. He received a B.…" at bounding box center [804, 440] width 775 height 178
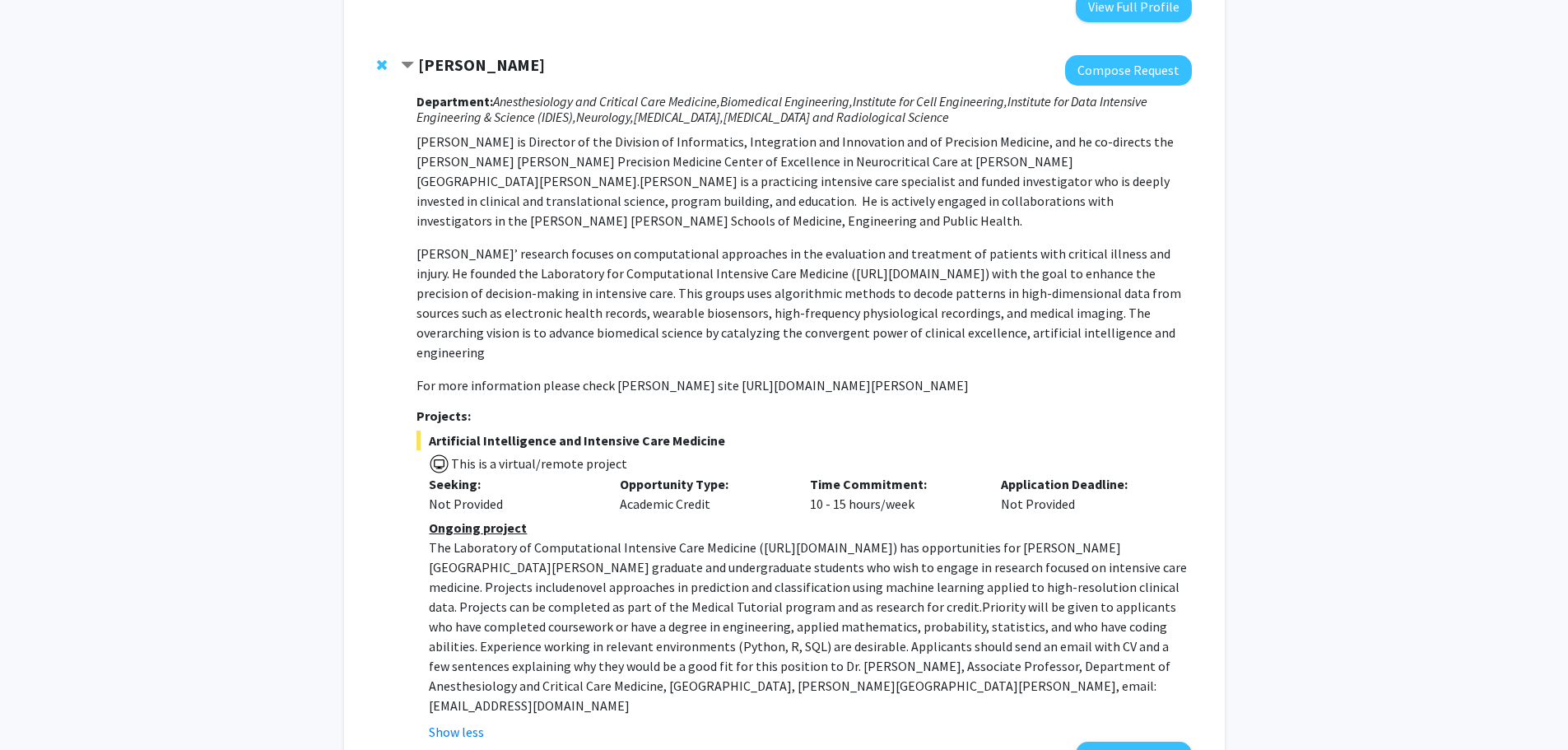
scroll to position [2033, 0]
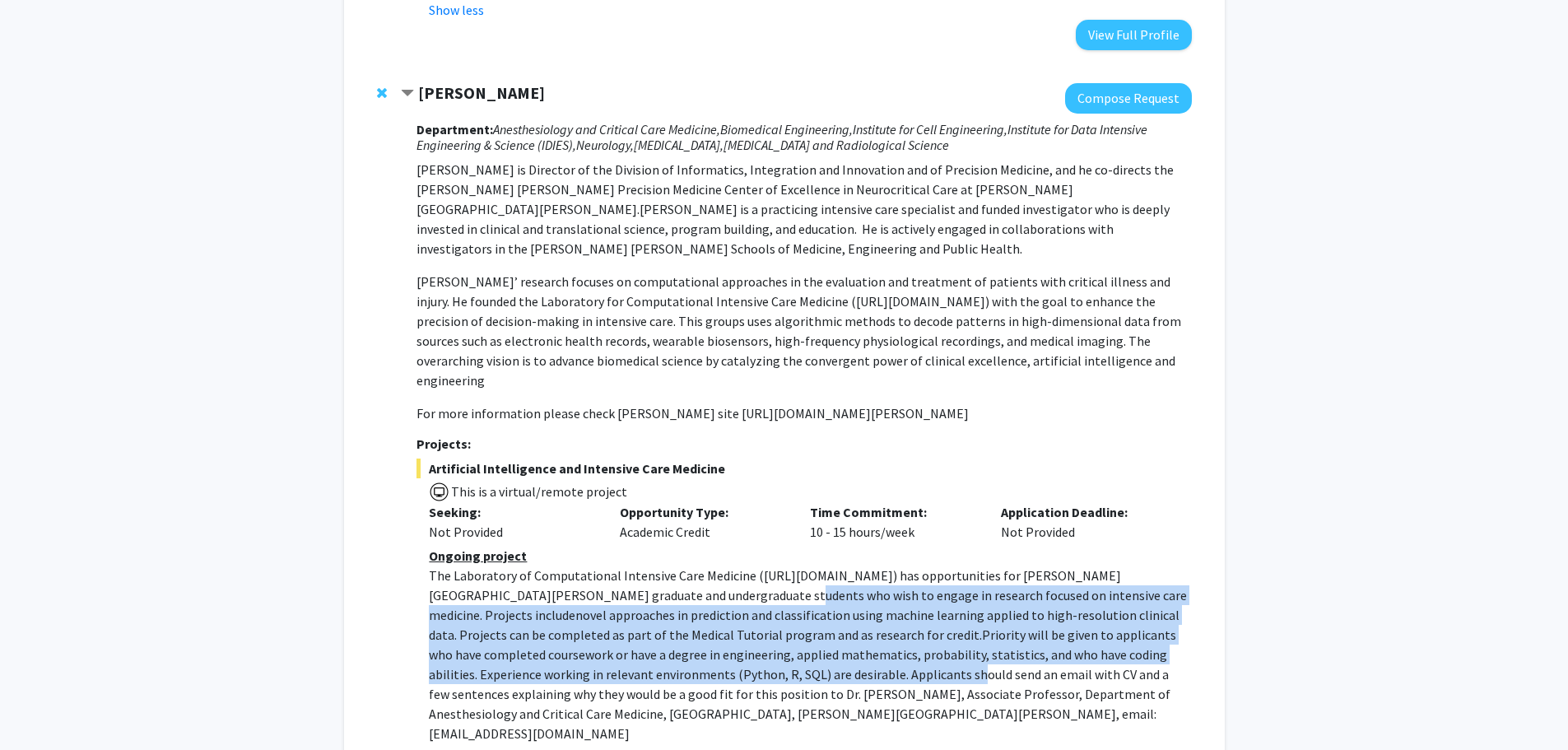
drag, startPoint x: 711, startPoint y: 525, endPoint x: 750, endPoint y: 594, distance: 79.3
click at [750, 594] on p "The Laboratory of Computational Intensive Care Medicine ( [URL][DOMAIN_NAME] ) …" at bounding box center [809, 654] width 762 height 178
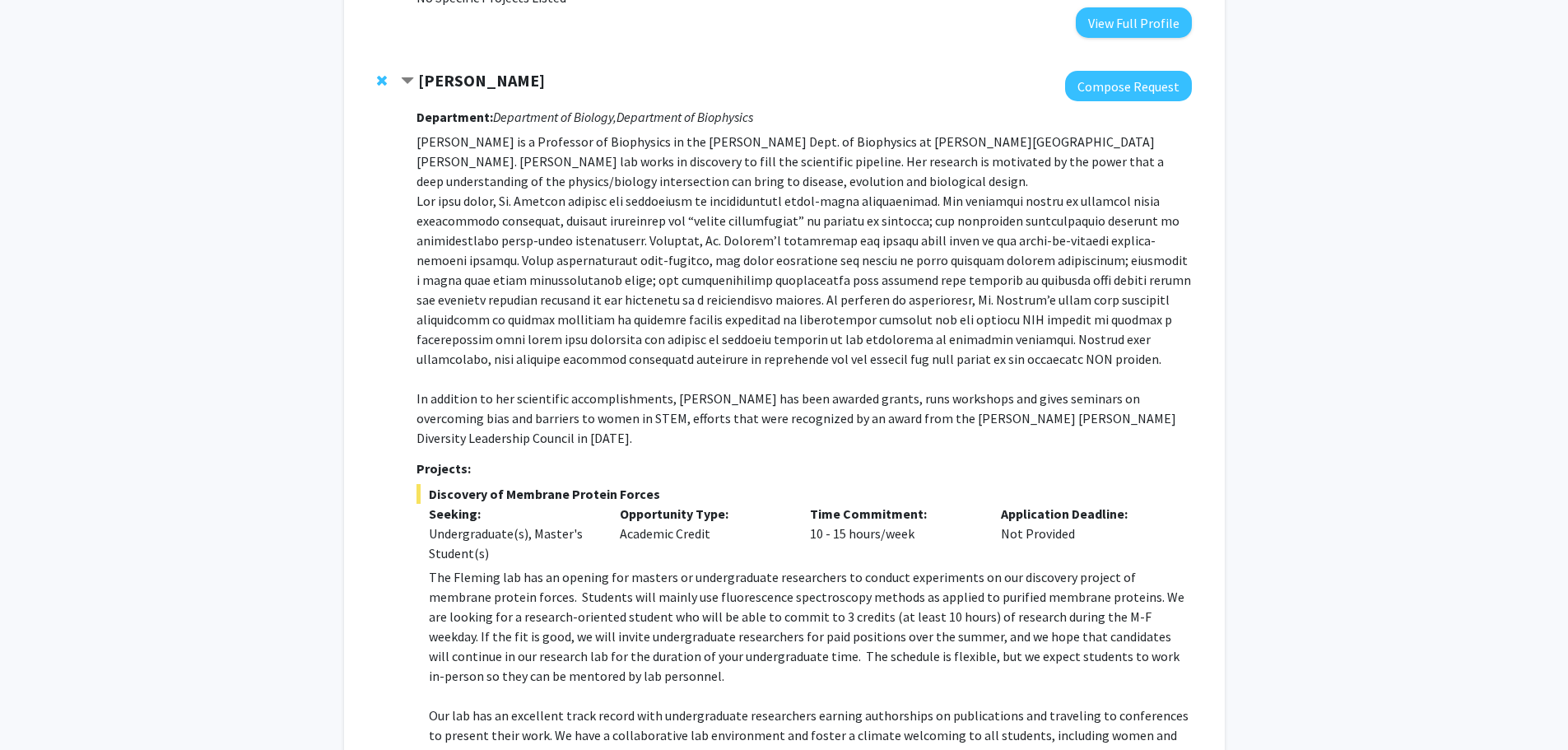
scroll to position [935, 0]
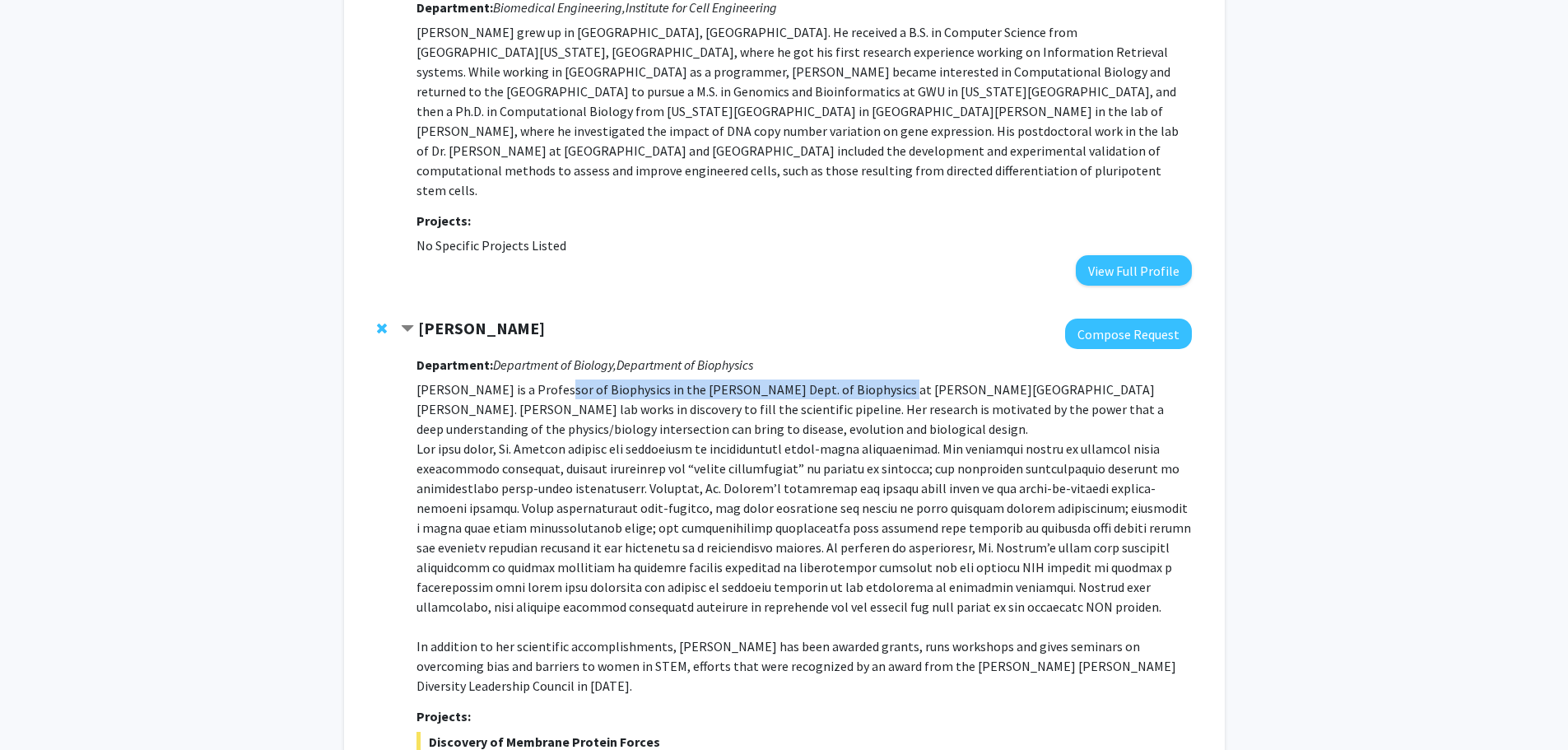
drag, startPoint x: 696, startPoint y: 367, endPoint x: 870, endPoint y: 340, distance: 176.1
click at [869, 349] on div "Department: Department of Biology, Department of Biophysics [PERSON_NAME] is a …" at bounding box center [804, 747] width 775 height 798
click at [870, 380] on p "[PERSON_NAME] is a Professor of Biophysics in the [PERSON_NAME] Dept. of Biophy…" at bounding box center [804, 538] width 775 height 316
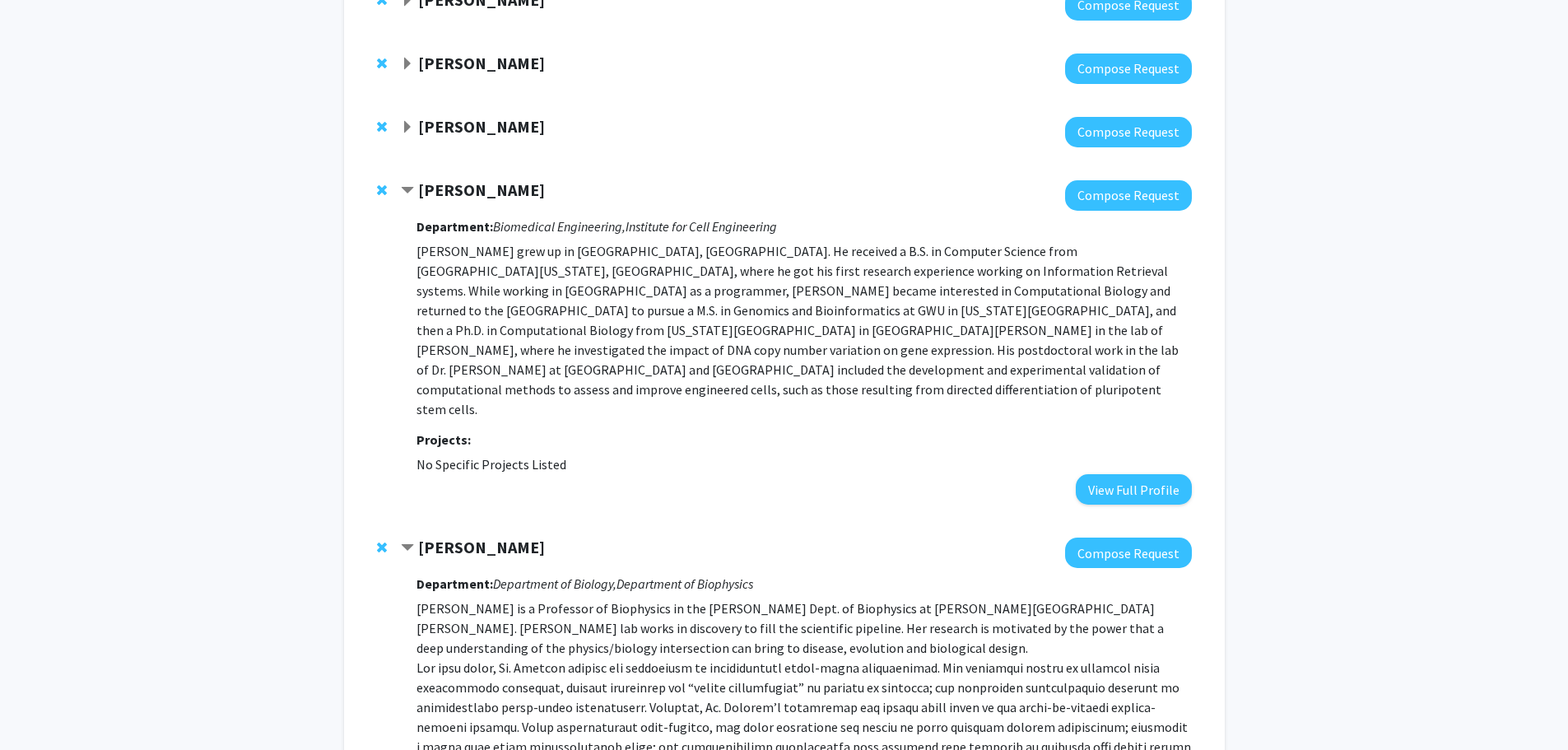
scroll to position [495, 0]
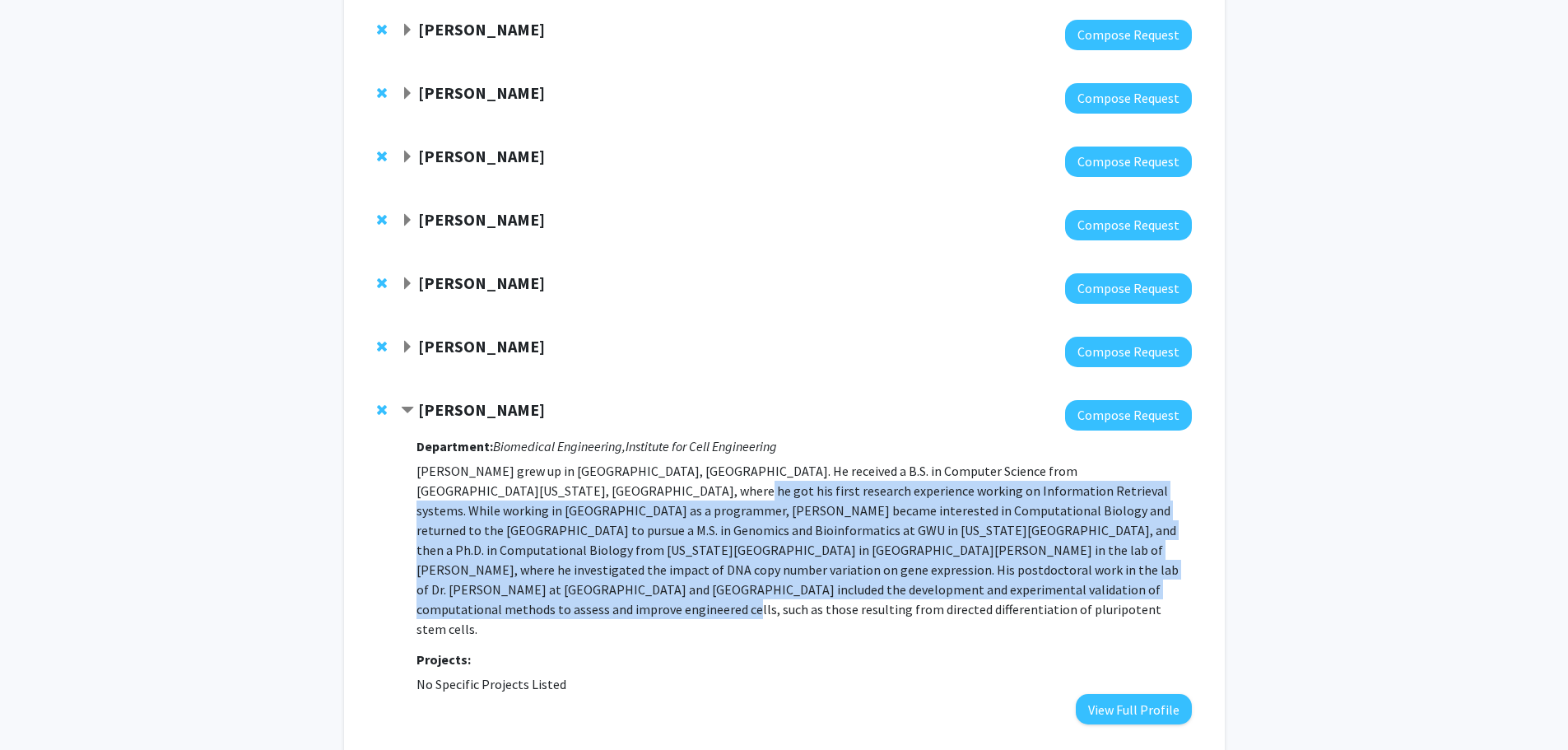
drag, startPoint x: 520, startPoint y: 484, endPoint x: 854, endPoint y: 597, distance: 352.6
click at [854, 597] on p "[PERSON_NAME] grew up in [GEOGRAPHIC_DATA], [GEOGRAPHIC_DATA]. He received a B.…" at bounding box center [804, 550] width 775 height 178
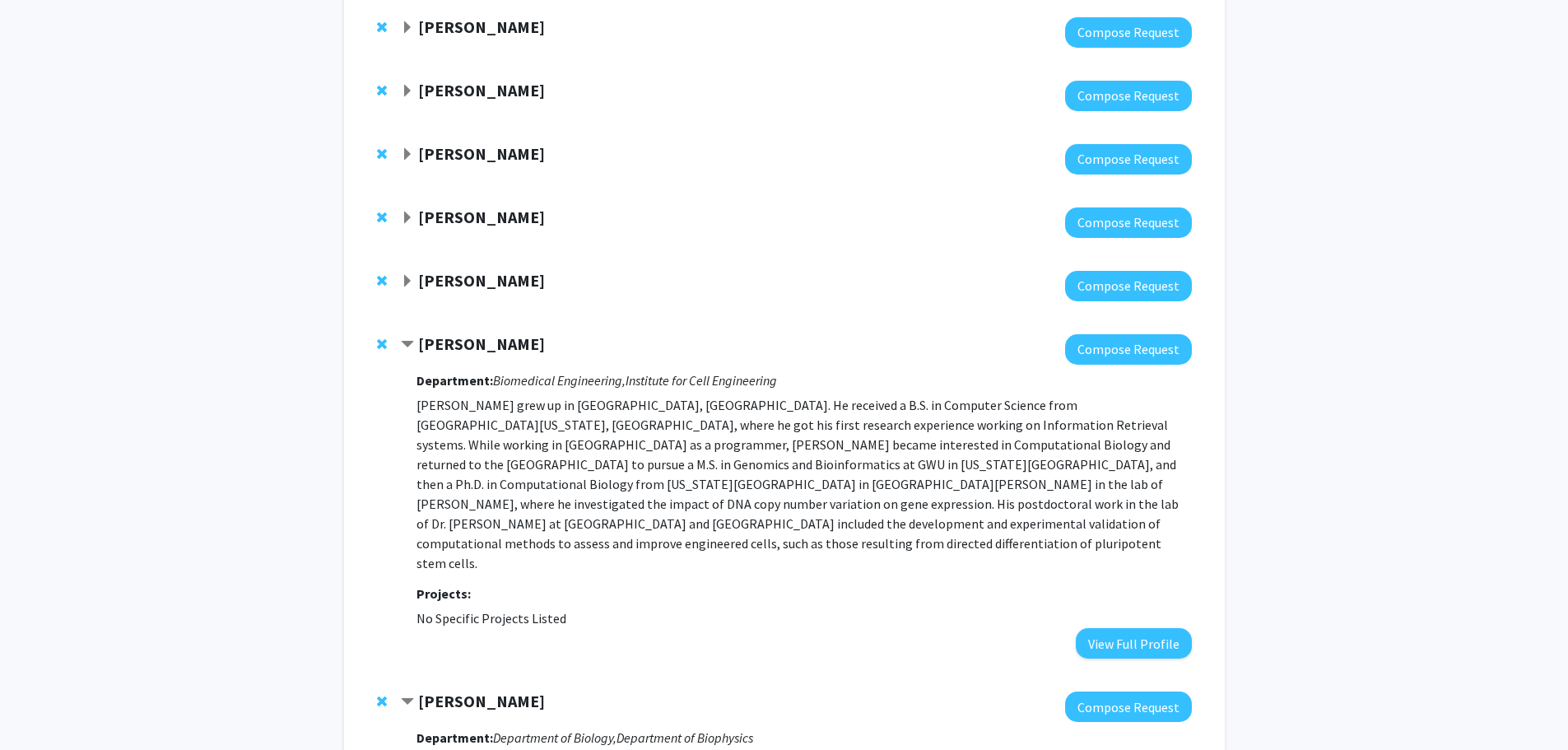
scroll to position [605, 0]
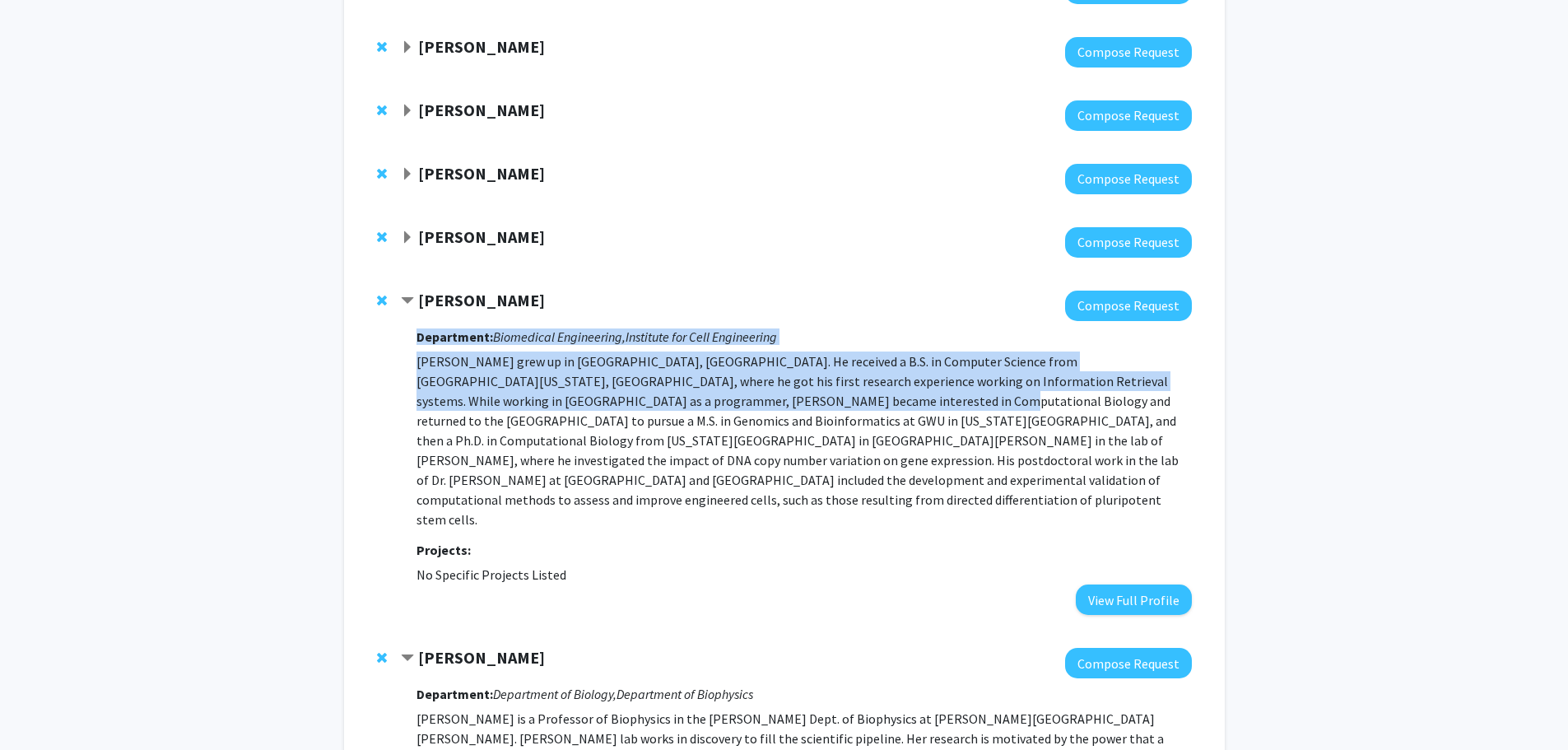
drag, startPoint x: 402, startPoint y: 359, endPoint x: 700, endPoint y: 396, distance: 300.3
click at [700, 396] on div "[PERSON_NAME] Compose Request Department: Biomedical Engineering, Institute for…" at bounding box center [797, 453] width 790 height 325
click at [700, 396] on p "[PERSON_NAME] grew up in [GEOGRAPHIC_DATA], [GEOGRAPHIC_DATA]. He received a B.…" at bounding box center [804, 440] width 775 height 178
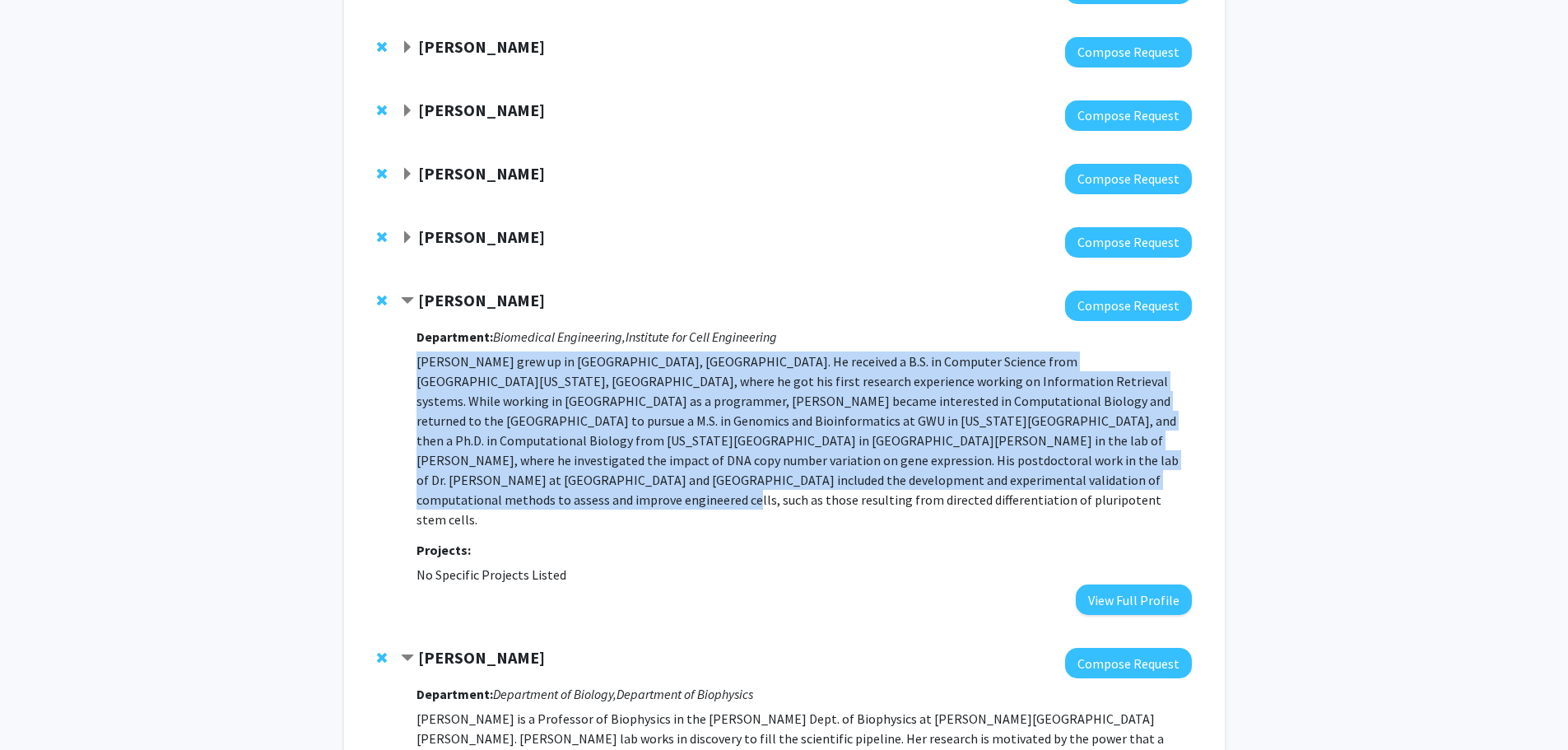
drag, startPoint x: 800, startPoint y: 477, endPoint x: 417, endPoint y: 369, distance: 397.9
click at [417, 369] on p "[PERSON_NAME] grew up in [GEOGRAPHIC_DATA], [GEOGRAPHIC_DATA]. He received a B.…" at bounding box center [804, 440] width 775 height 178
copy p "[PERSON_NAME] grew up in [GEOGRAPHIC_DATA], [GEOGRAPHIC_DATA]. He received a B.…"
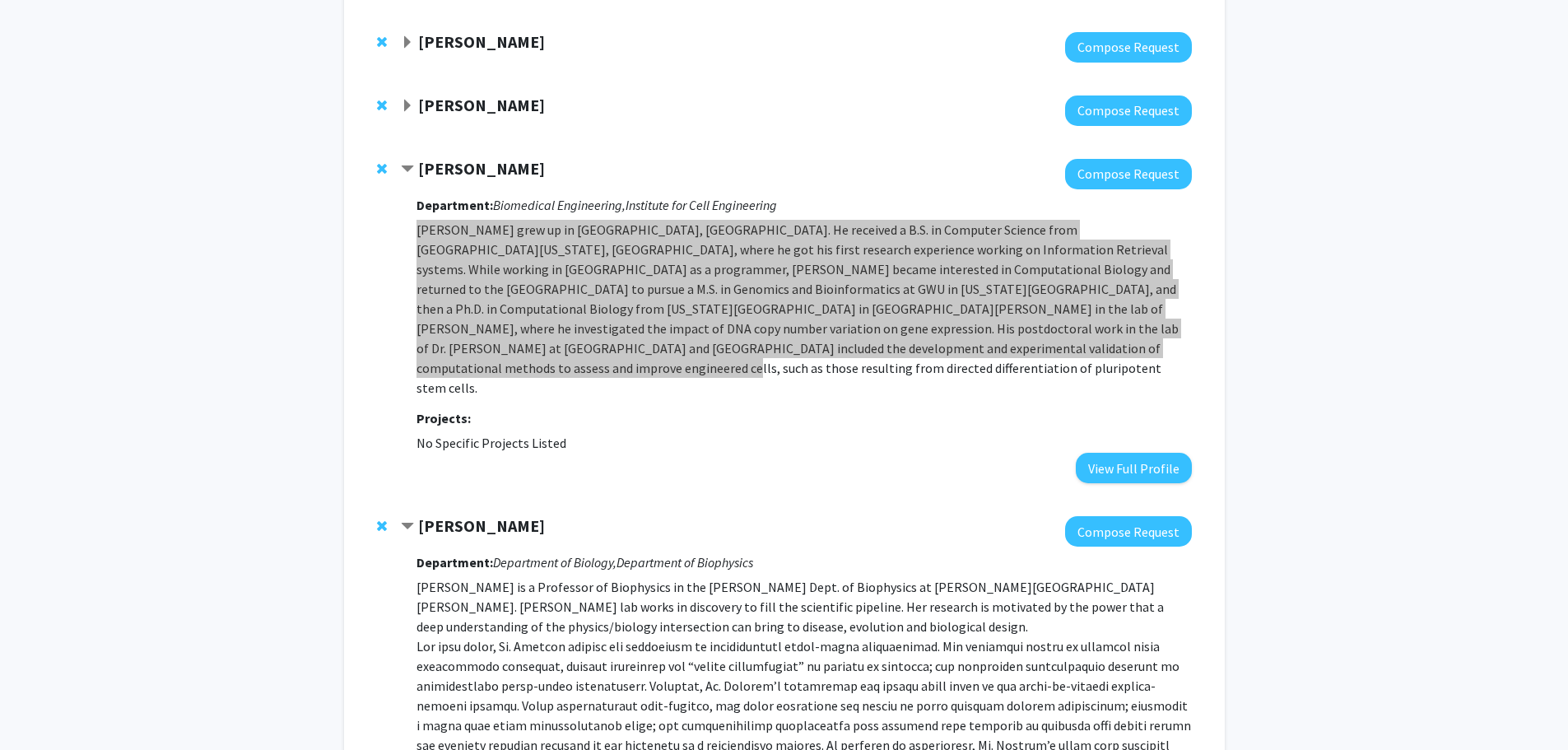
scroll to position [768, 0]
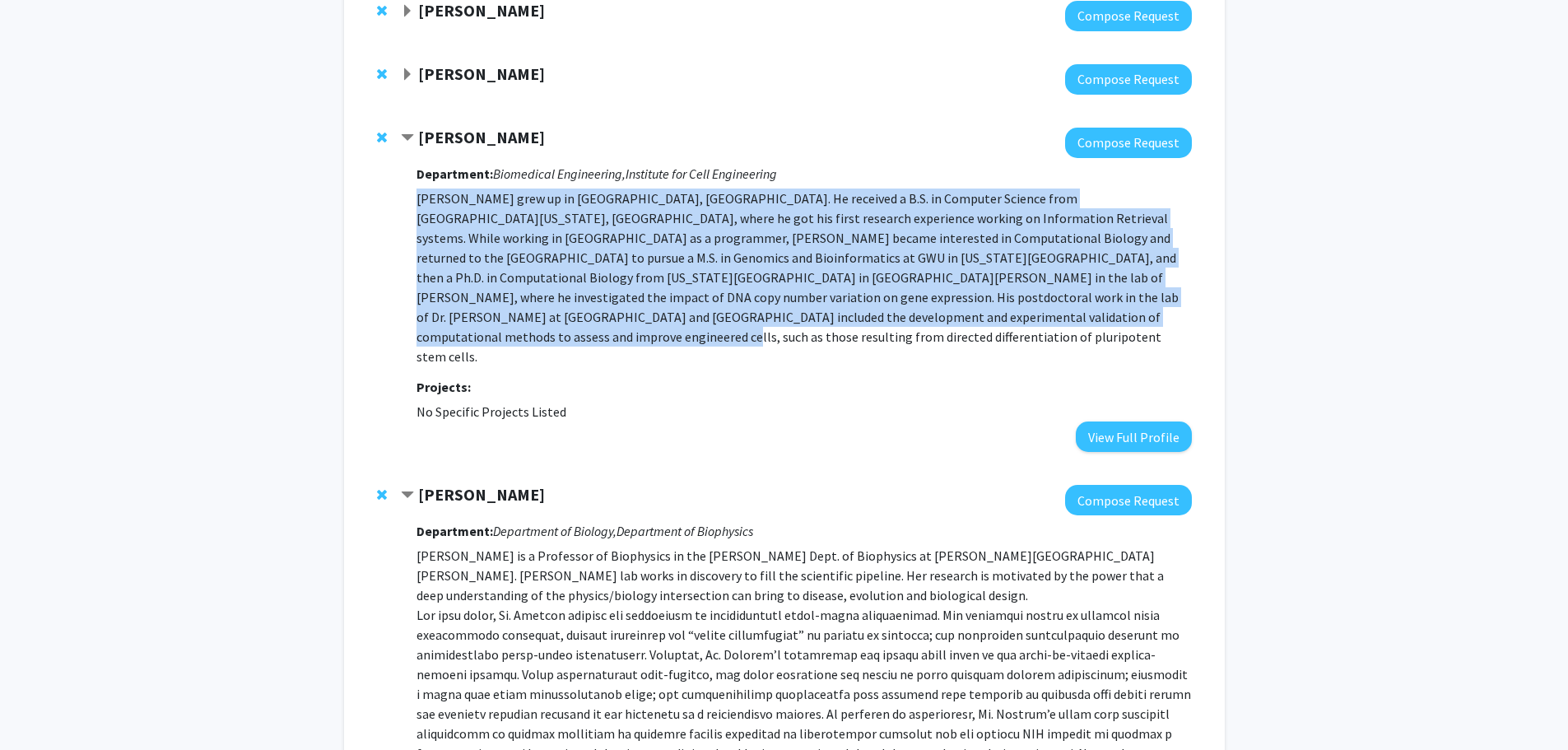
click at [641, 288] on p "[PERSON_NAME] grew up in [GEOGRAPHIC_DATA], [GEOGRAPHIC_DATA]. He received a B.…" at bounding box center [804, 277] width 775 height 178
